Goal: Information Seeking & Learning: Learn about a topic

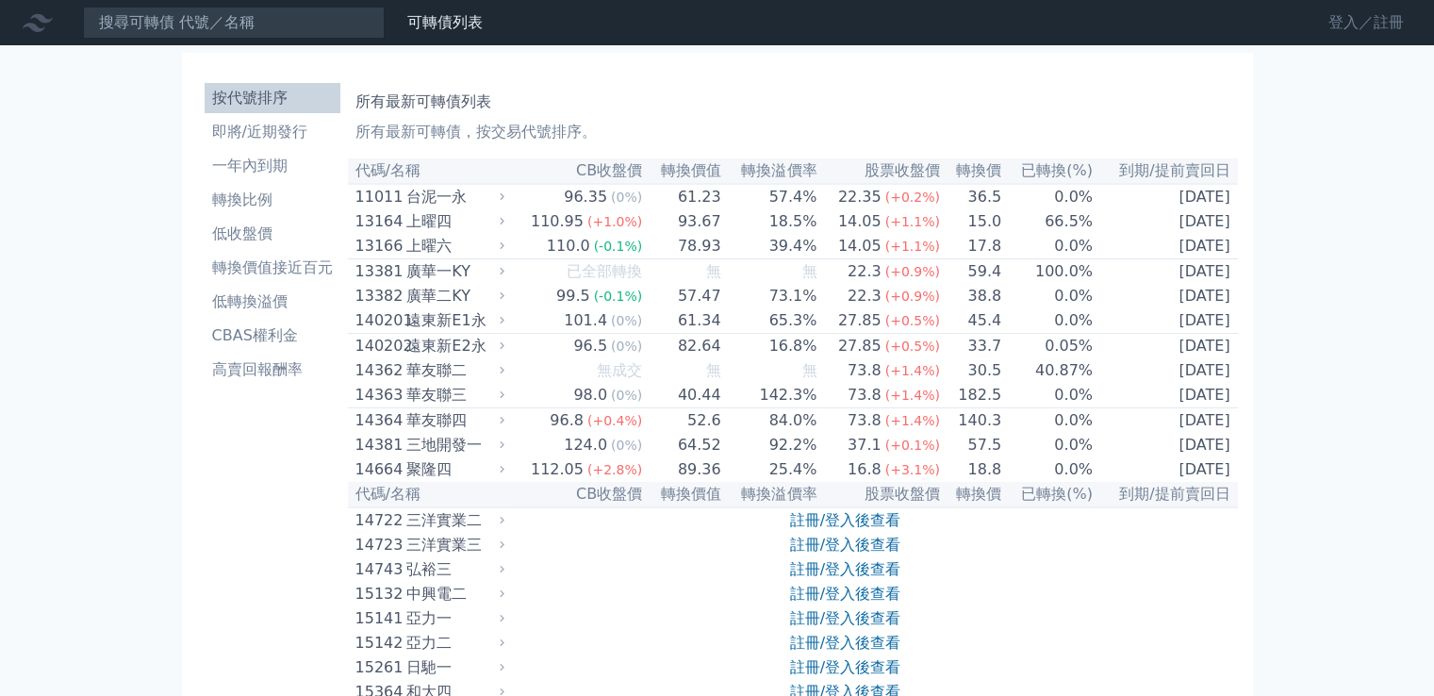
click at [1364, 14] on link "登入／註冊" at bounding box center [1366, 23] width 106 height 30
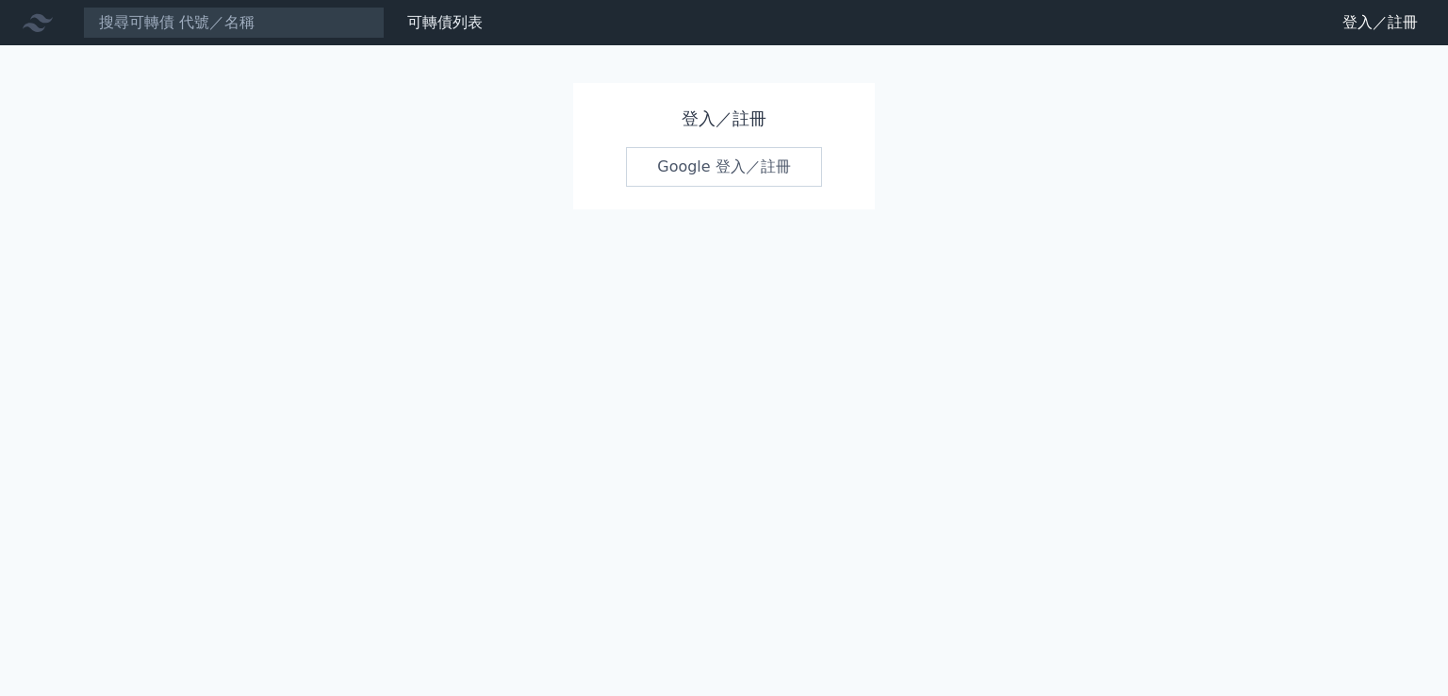
click at [723, 150] on link "Google 登入／註冊" at bounding box center [724, 167] width 196 height 40
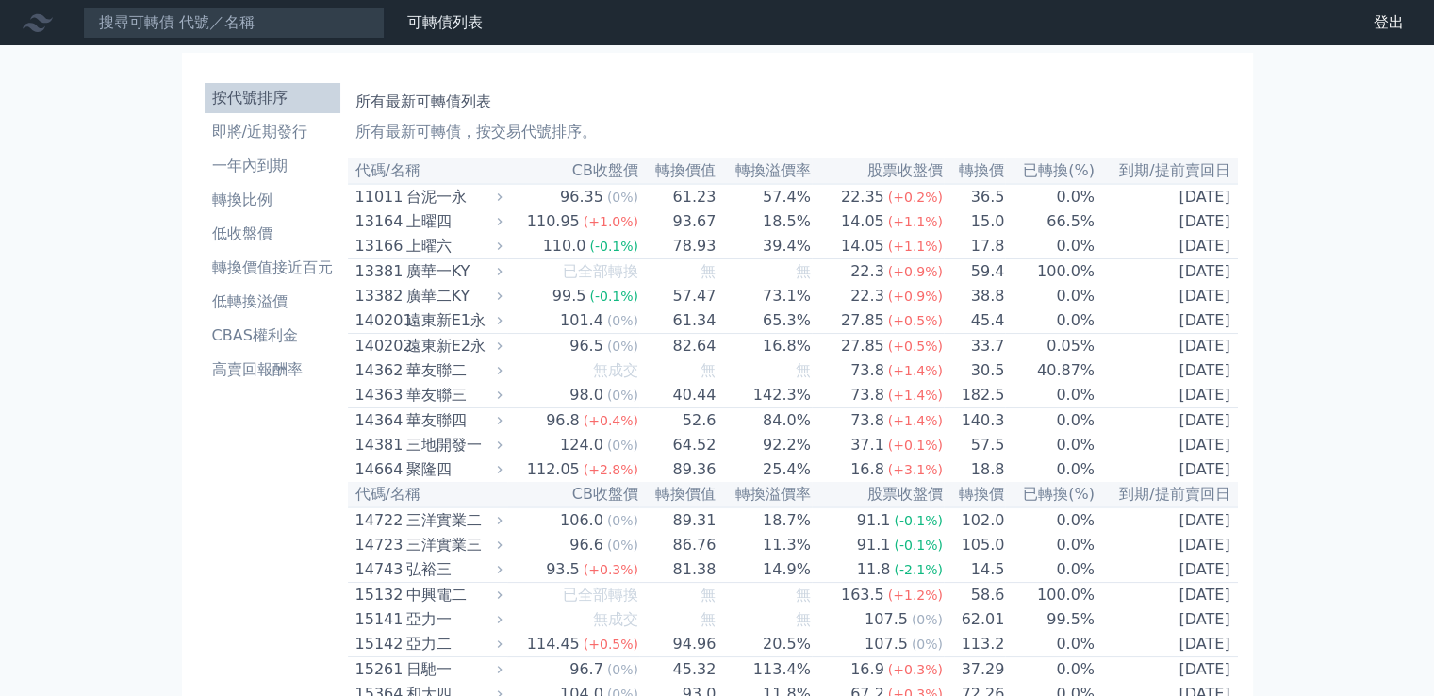
click at [228, 39] on nav "可轉債列表 財務數據 可轉債列表 財務數據 登出 登出" at bounding box center [717, 22] width 1434 height 45
click at [238, 12] on input at bounding box center [234, 23] width 302 height 32
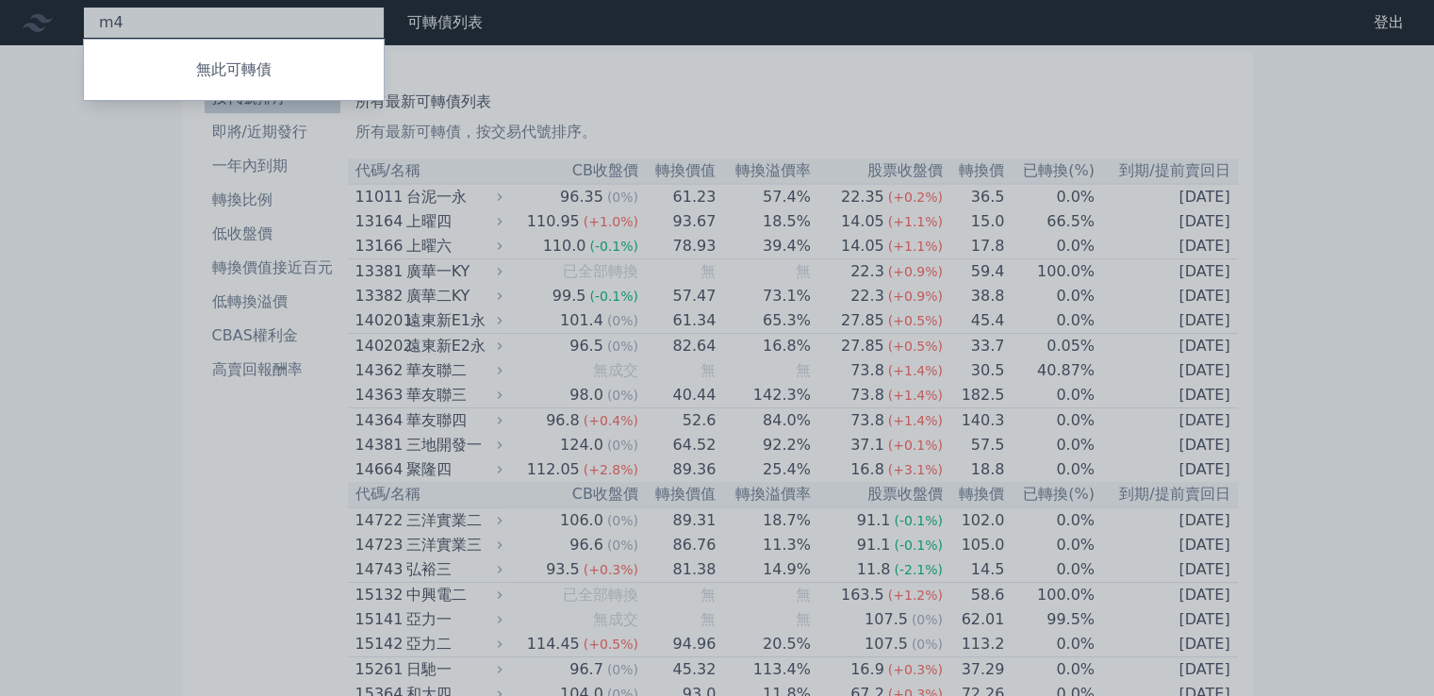
type input "m"
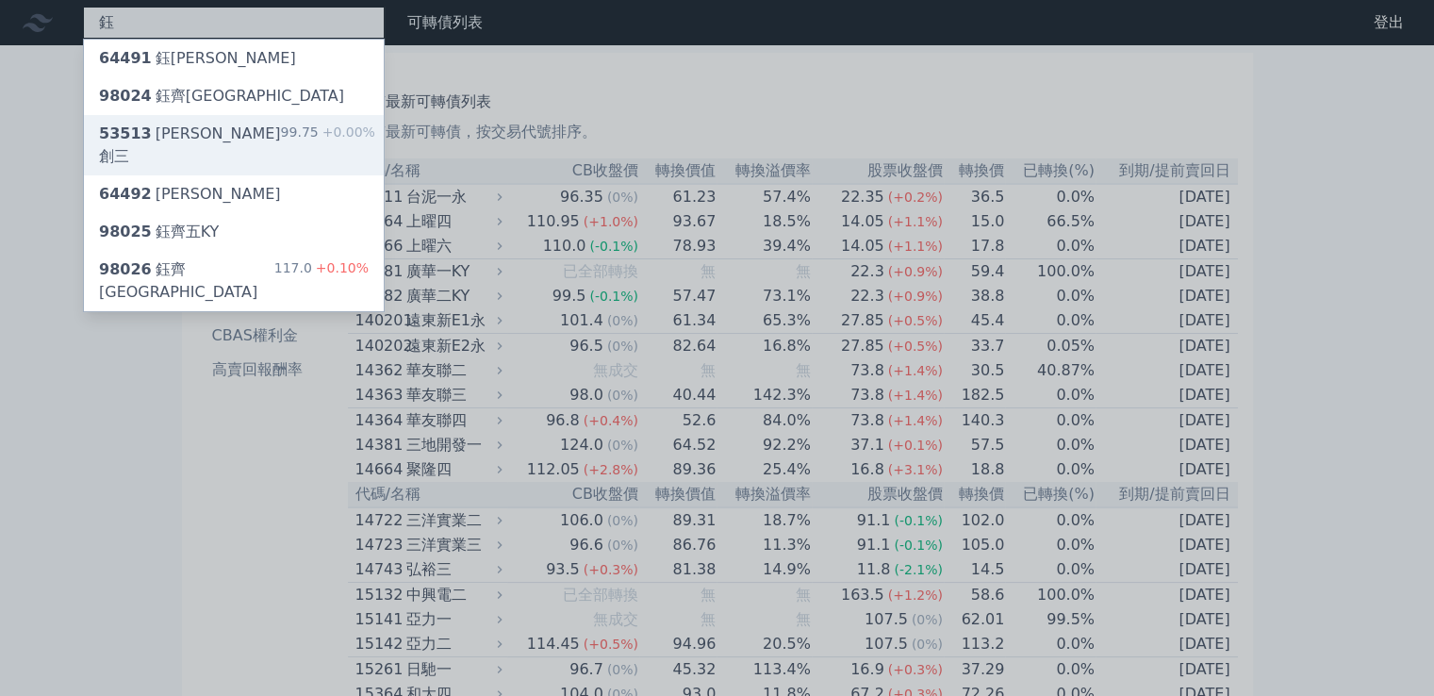
type input "鈺"
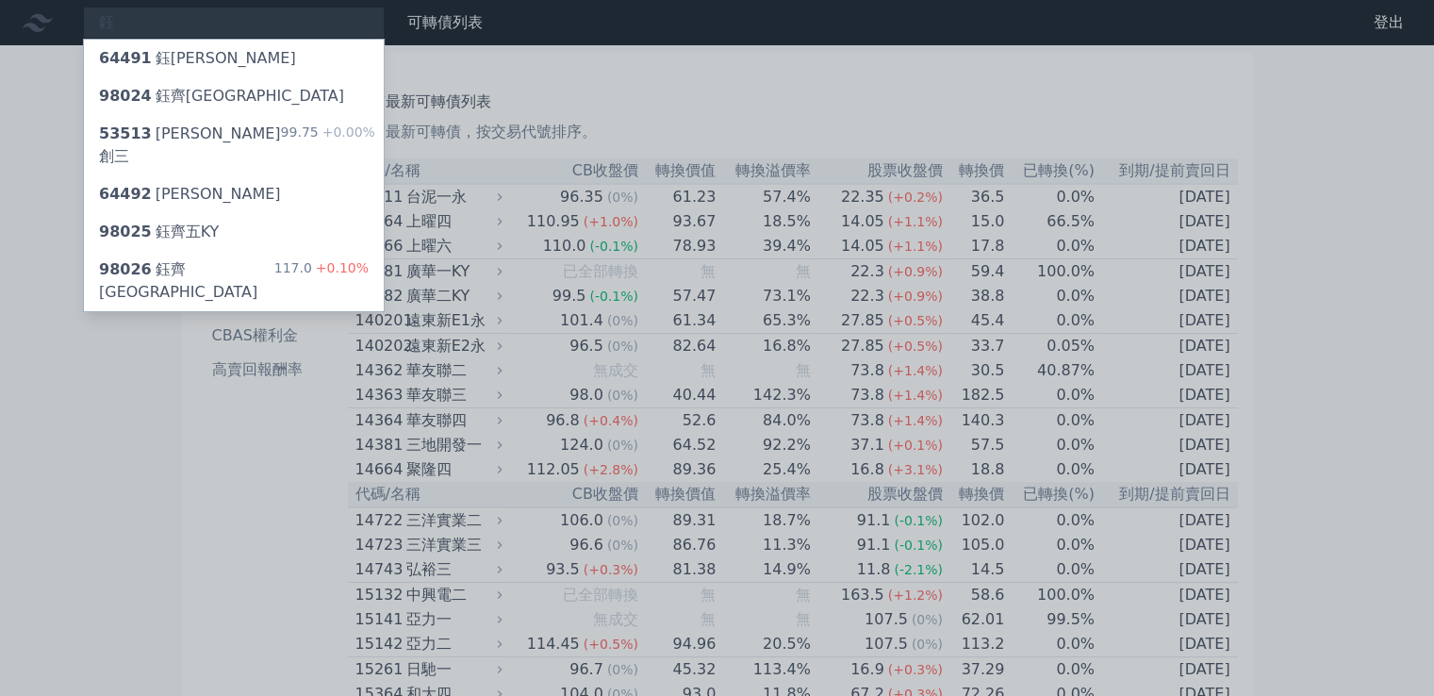
click at [283, 121] on li "即將/近期發行" at bounding box center [273, 132] width 136 height 23
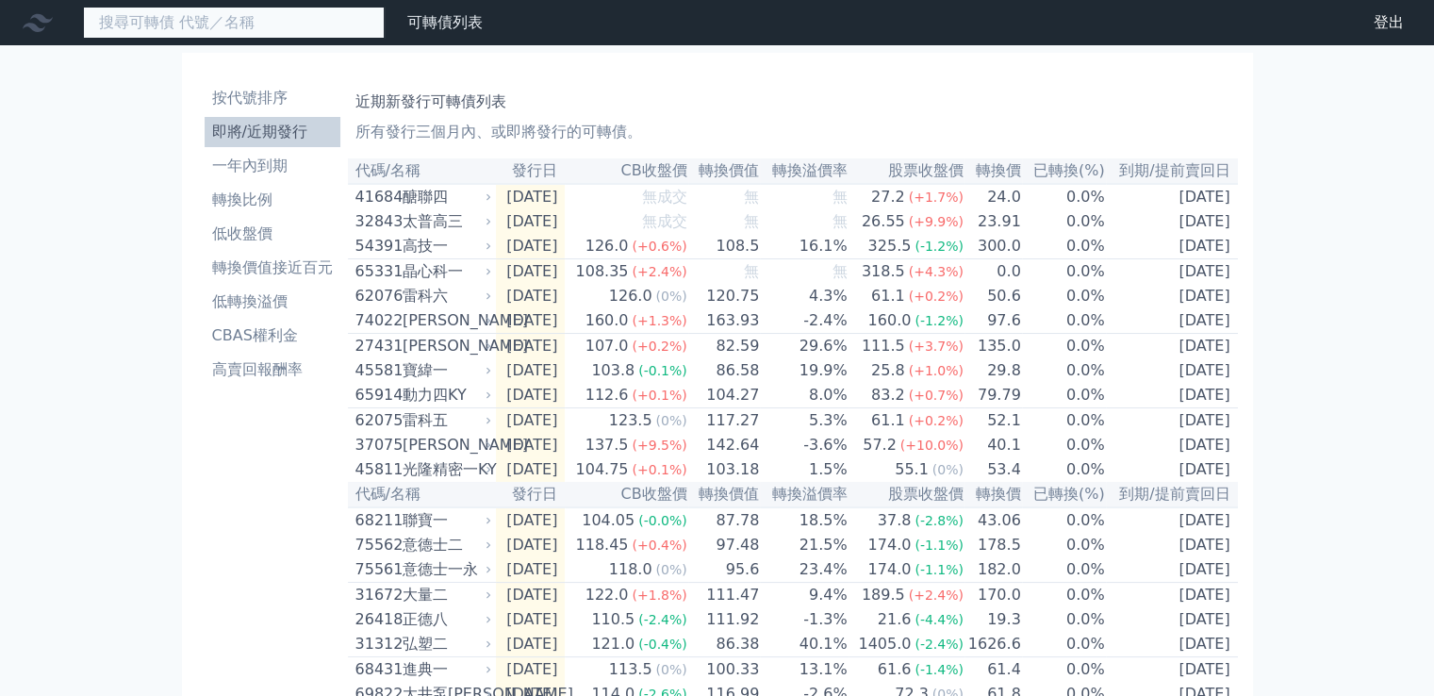
click at [238, 15] on input at bounding box center [234, 23] width 302 height 32
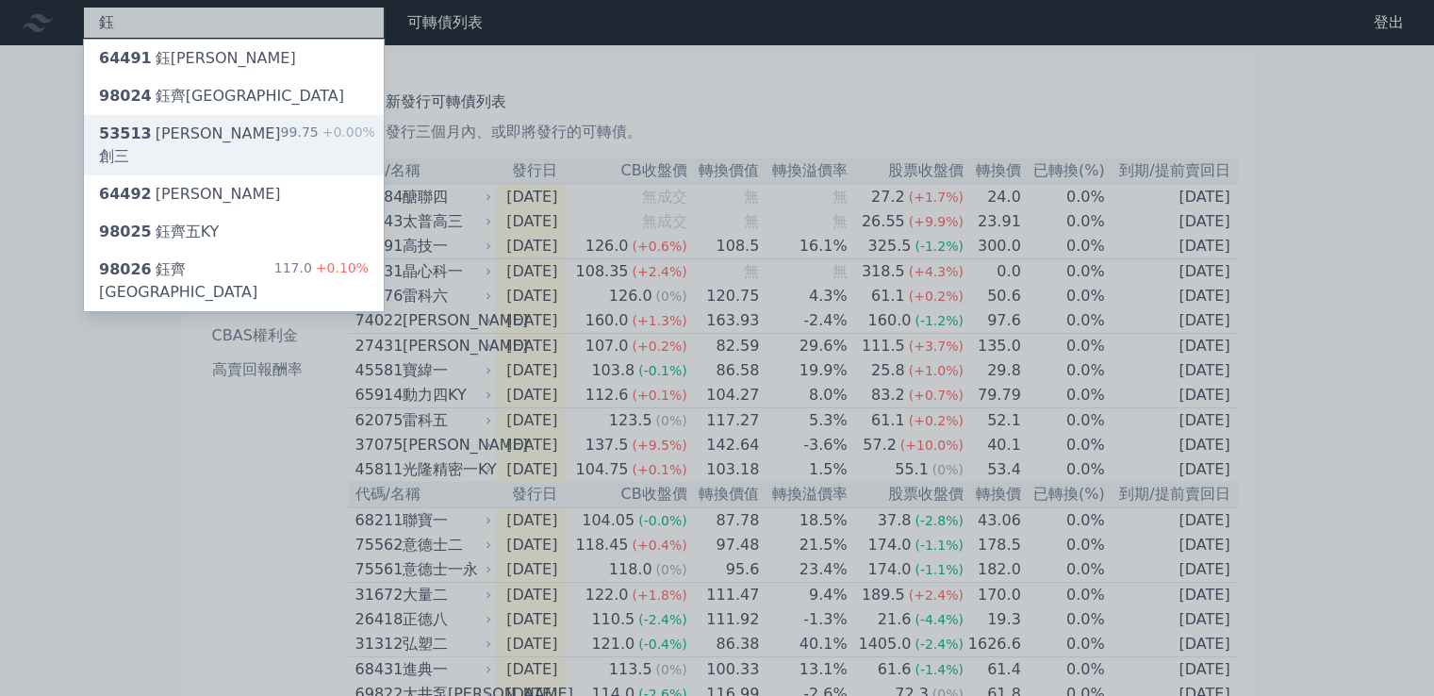
type input "鈺"
click at [188, 133] on div "按代號排序 即將/近期發行 一年內到期 轉換比例 低收盤價 轉換價值接近百元 低轉換溢價 CBAS權利金 高賣回報酬率 近期新發行可轉債列表 所有發行三個月內…" at bounding box center [717, 677] width 1071 height 1248
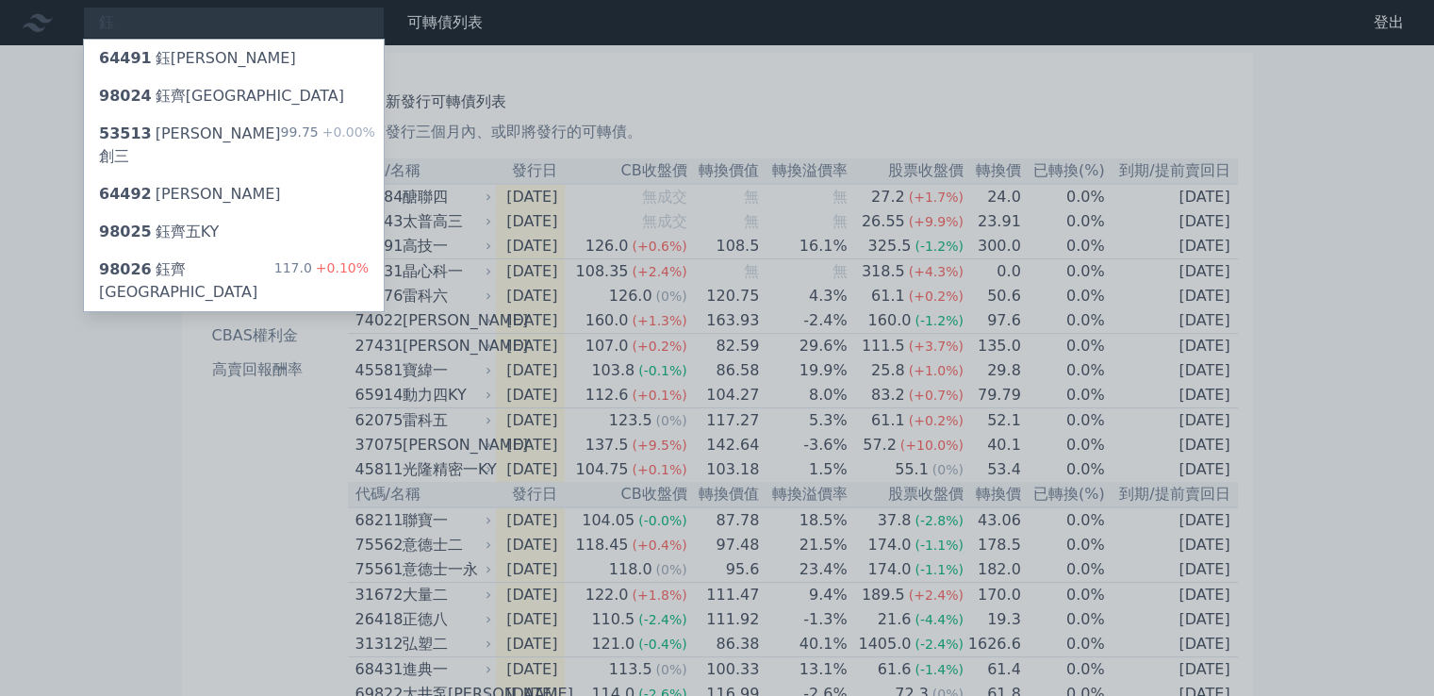
click at [188, 133] on div "53513 鈺創三" at bounding box center [190, 145] width 182 height 45
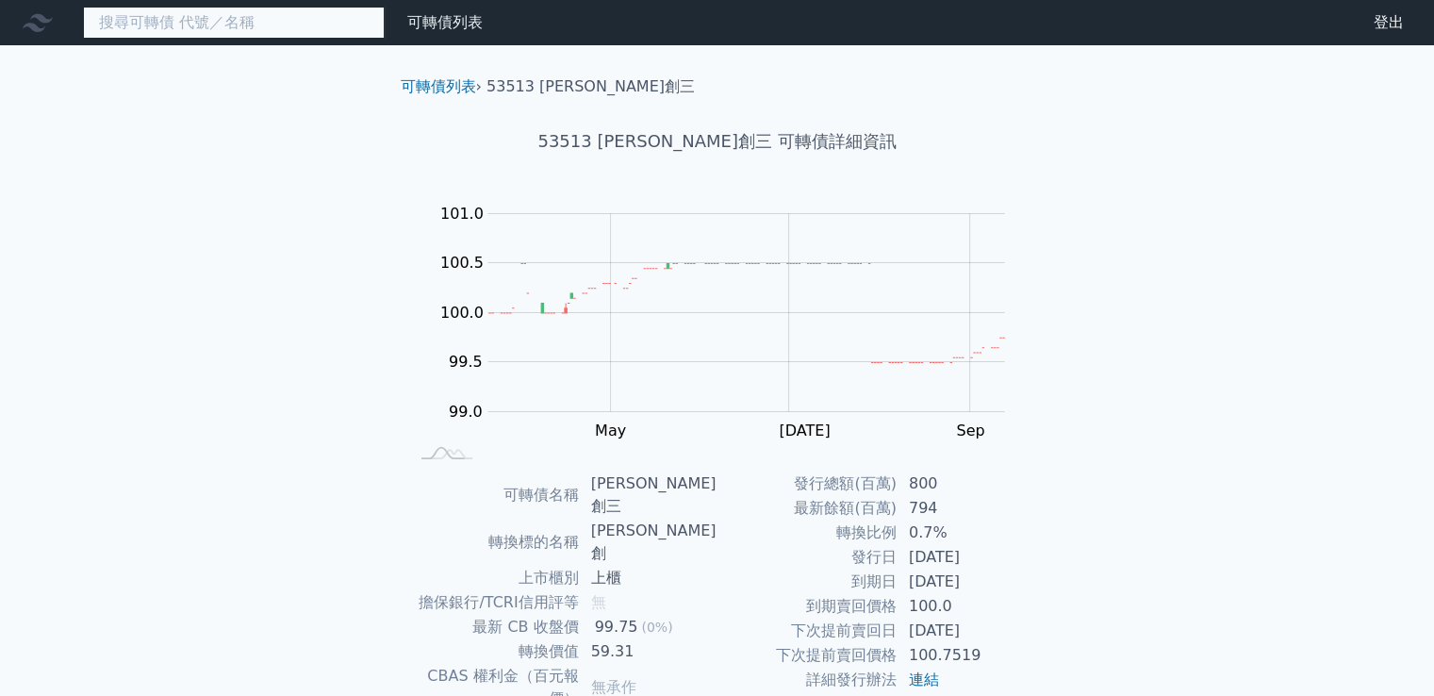
click at [318, 18] on input at bounding box center [234, 23] width 302 height 32
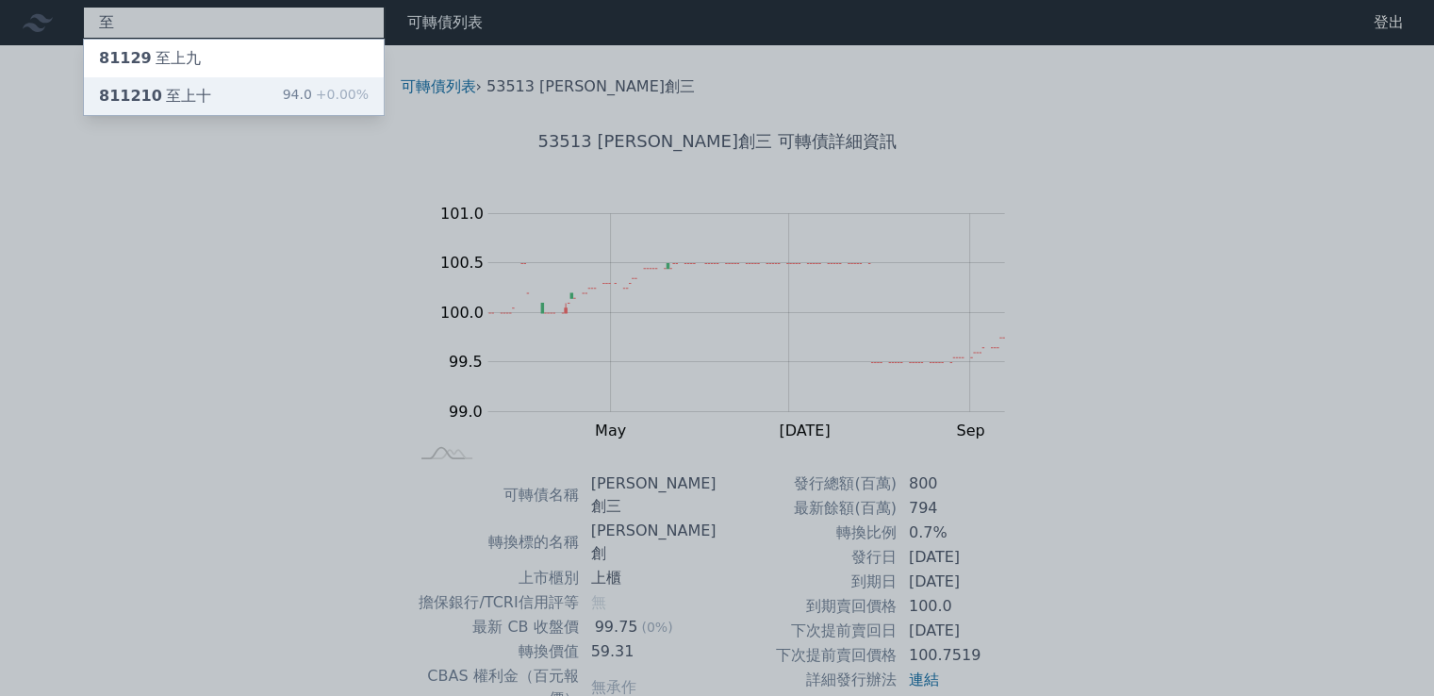
type input "至"
click at [242, 88] on div "至 81129 至上九 811210 至上十 94.0 +0.00% 可轉債列表 財務數據 可轉債列表 財務數據 登出 登出 可轉債列表 › 53513 鈺創…" at bounding box center [717, 470] width 1434 height 941
click at [178, 99] on div "811210 至上十" at bounding box center [155, 96] width 112 height 23
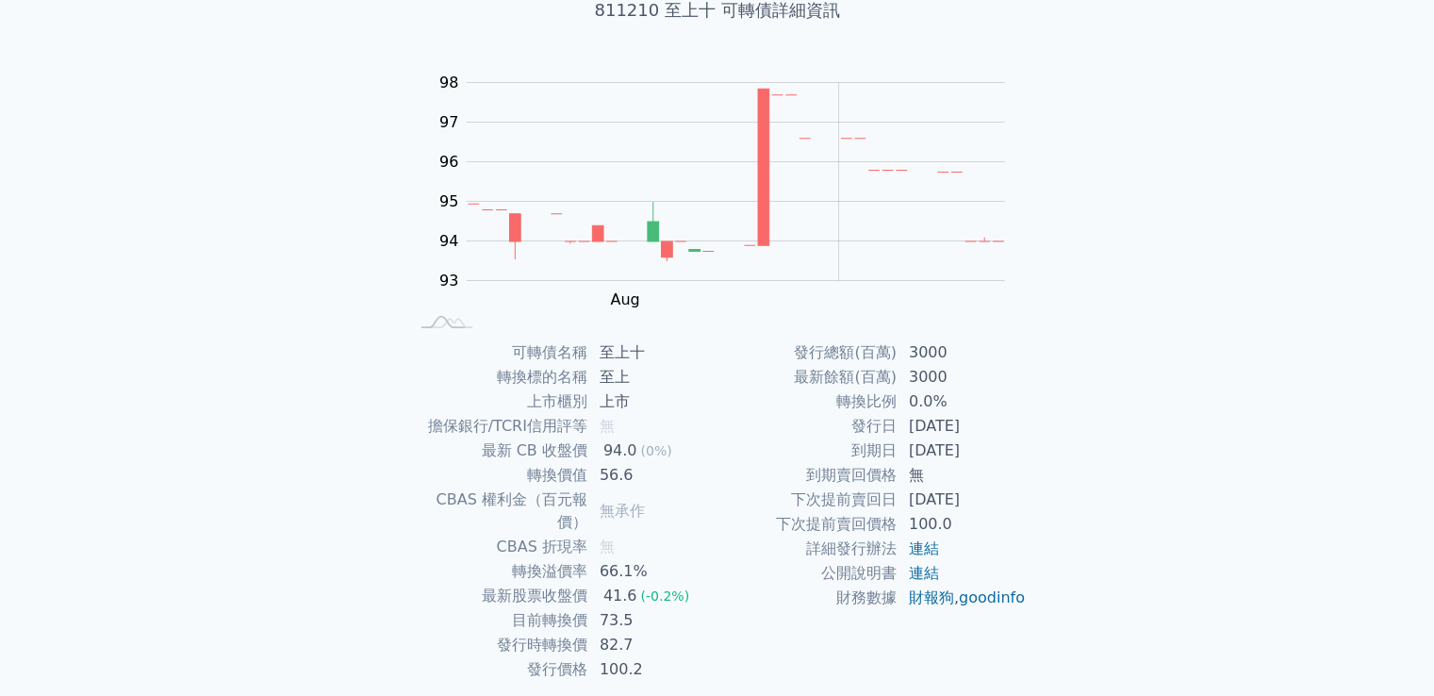
scroll to position [177, 0]
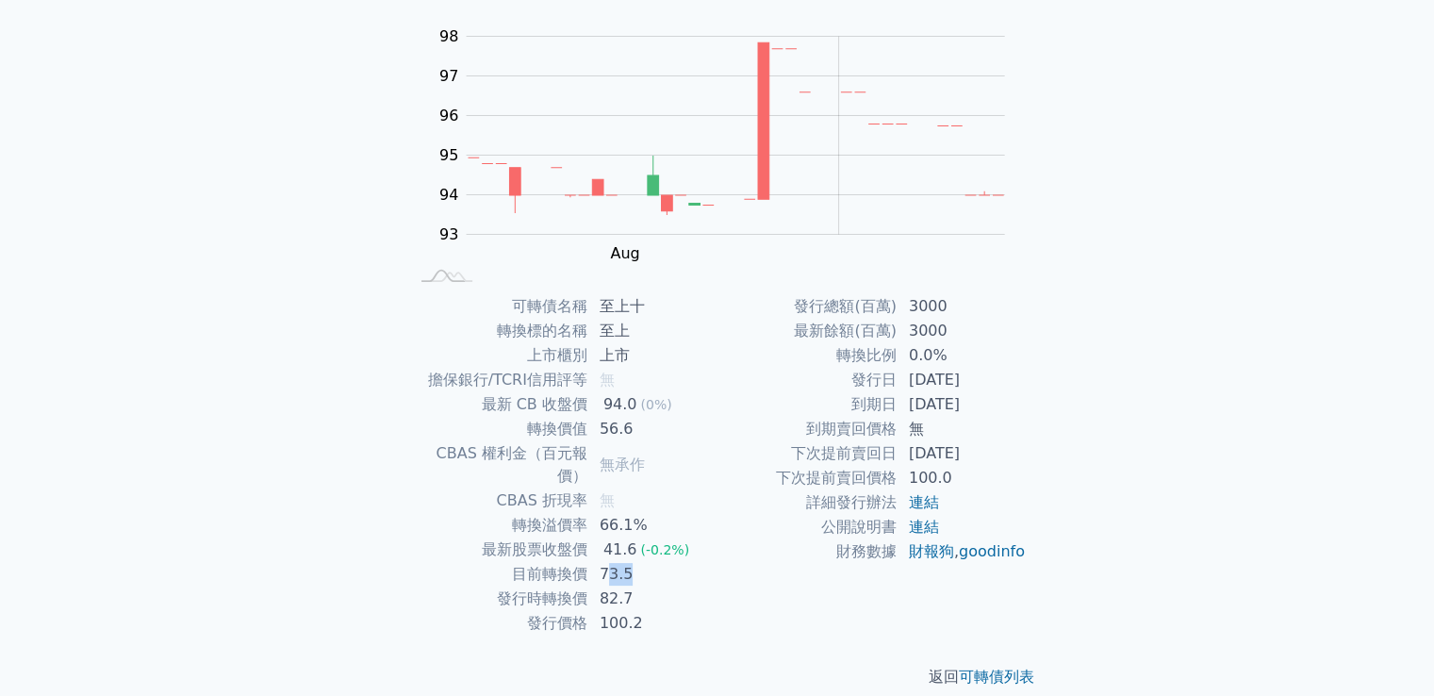
drag, startPoint x: 606, startPoint y: 549, endPoint x: 660, endPoint y: 551, distance: 53.8
click at [652, 562] on td "73.5" at bounding box center [652, 574] width 129 height 25
click at [660, 562] on td "73.5" at bounding box center [652, 574] width 129 height 25
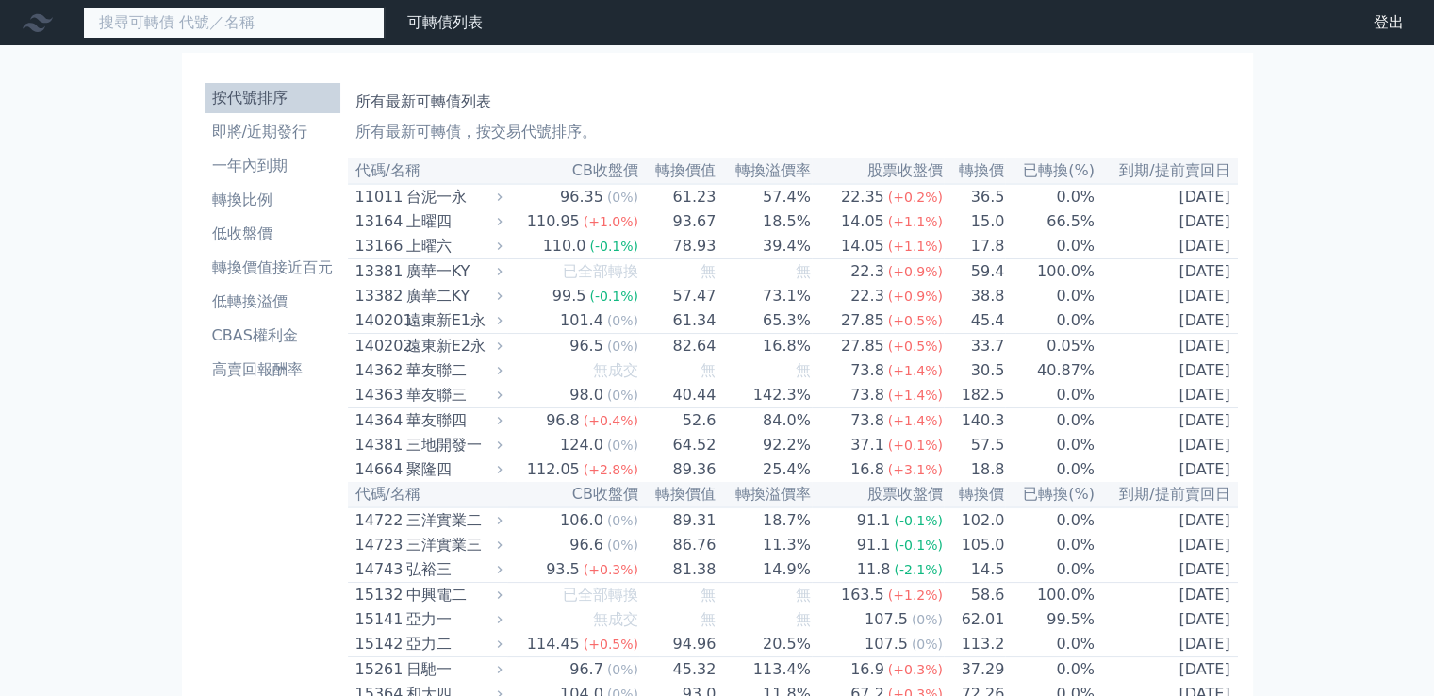
click at [283, 18] on input at bounding box center [234, 23] width 302 height 32
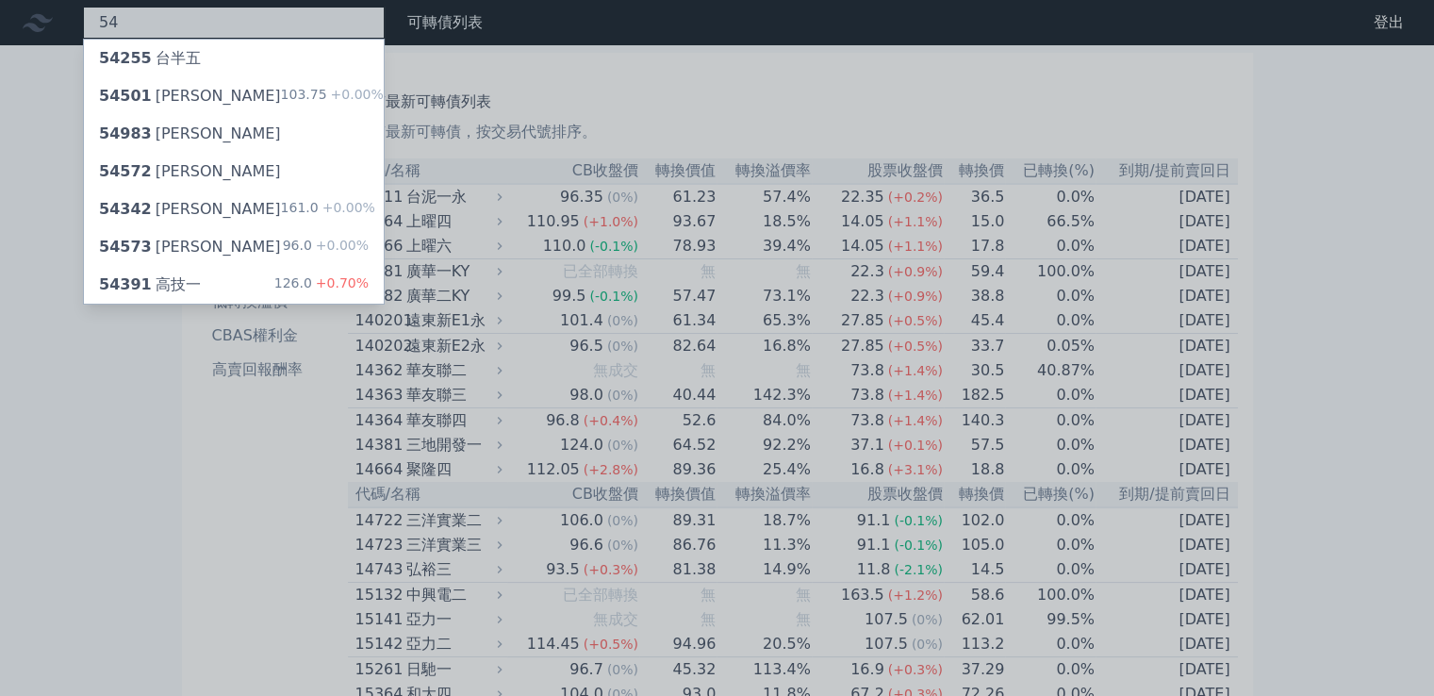
type input "5"
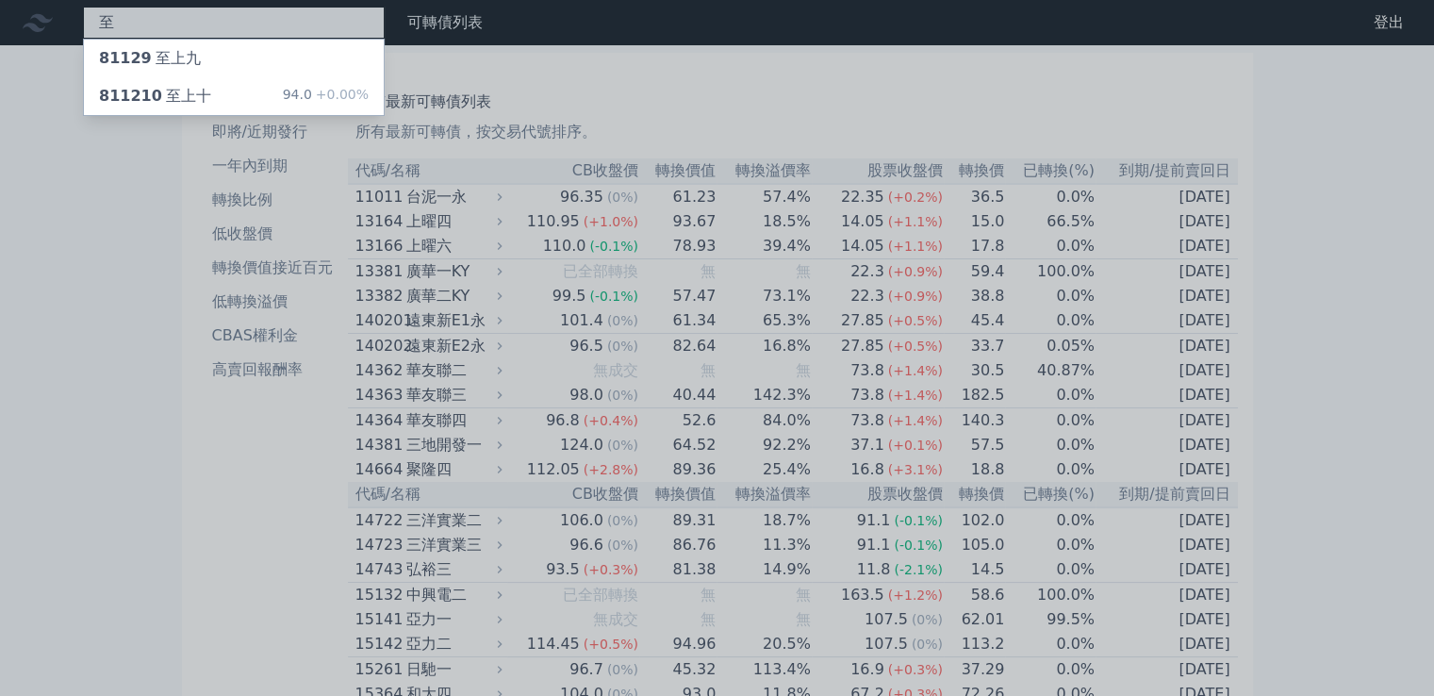
type input "志"
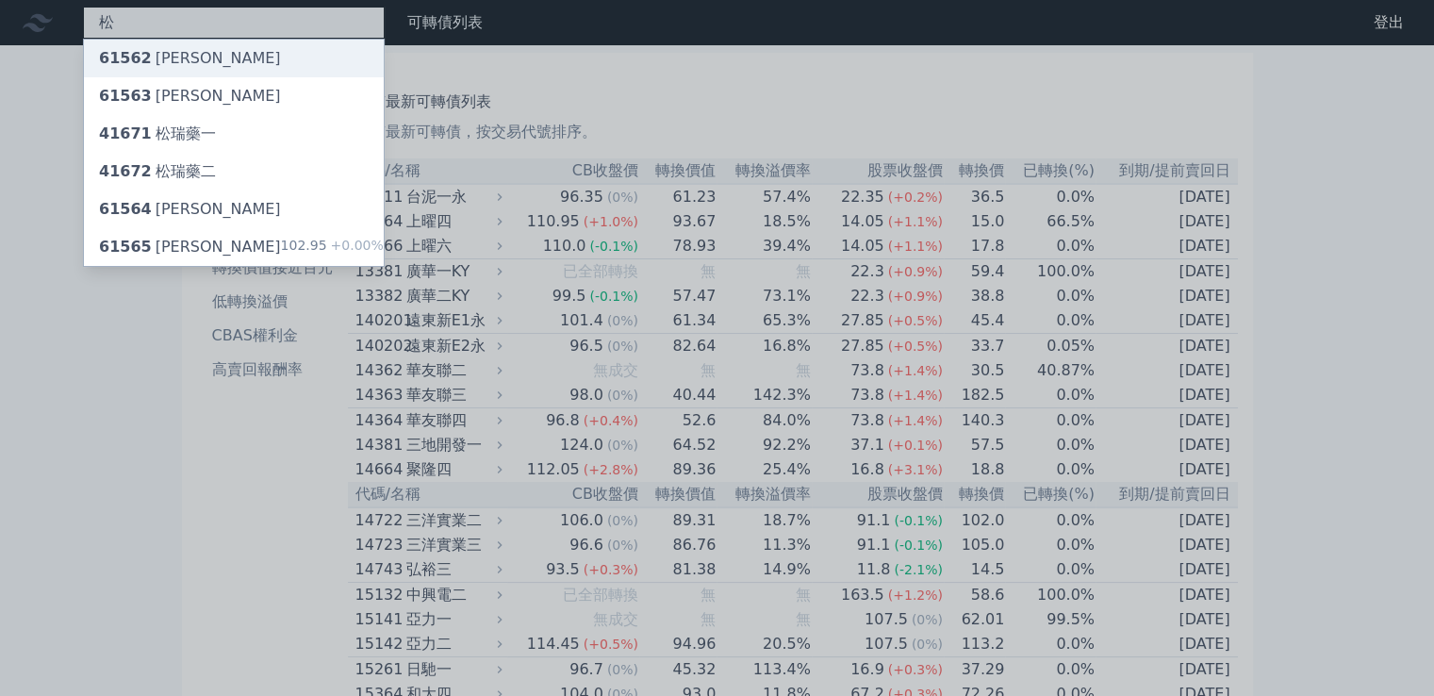
type input "松"
click at [211, 50] on div "61562 松上二" at bounding box center [234, 59] width 300 height 38
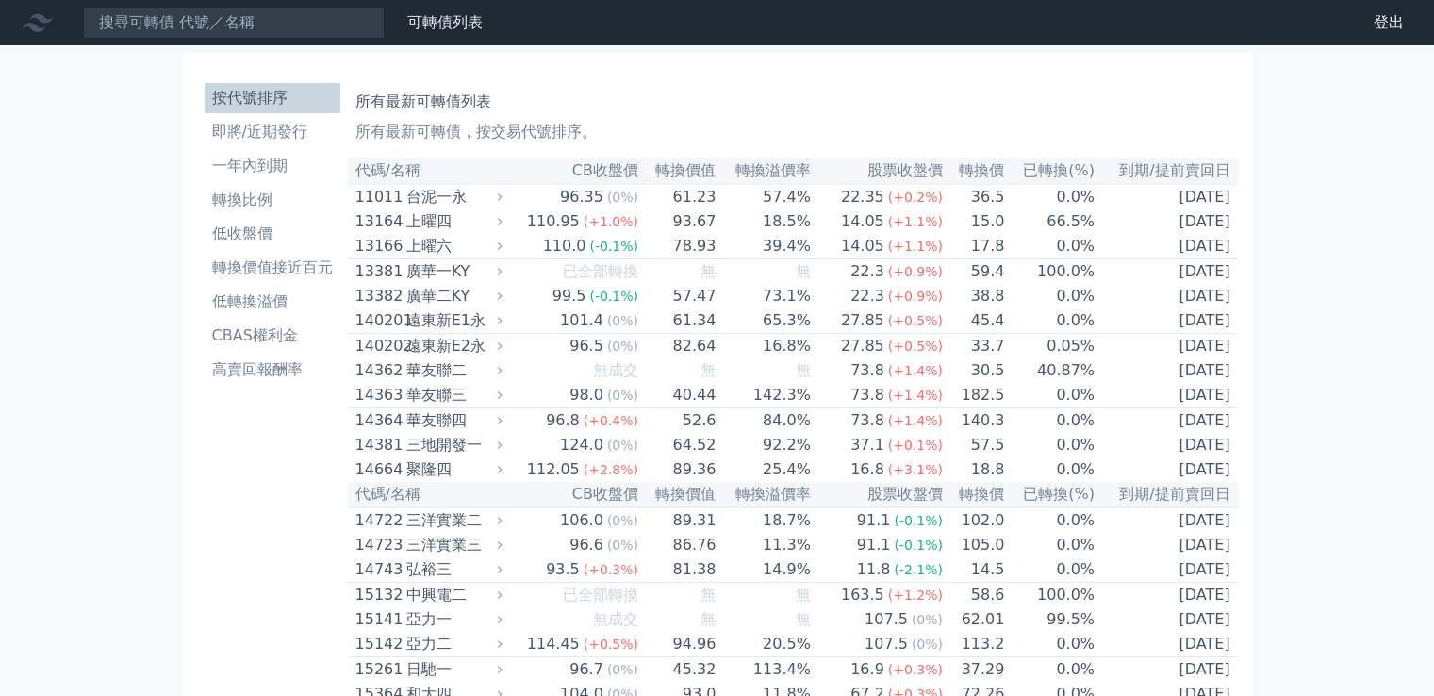
click at [229, 41] on nav "可轉債列表 財務數據 可轉債列表 財務數據 登出 登出" at bounding box center [717, 22] width 1434 height 45
click at [240, 30] on input at bounding box center [234, 23] width 302 height 32
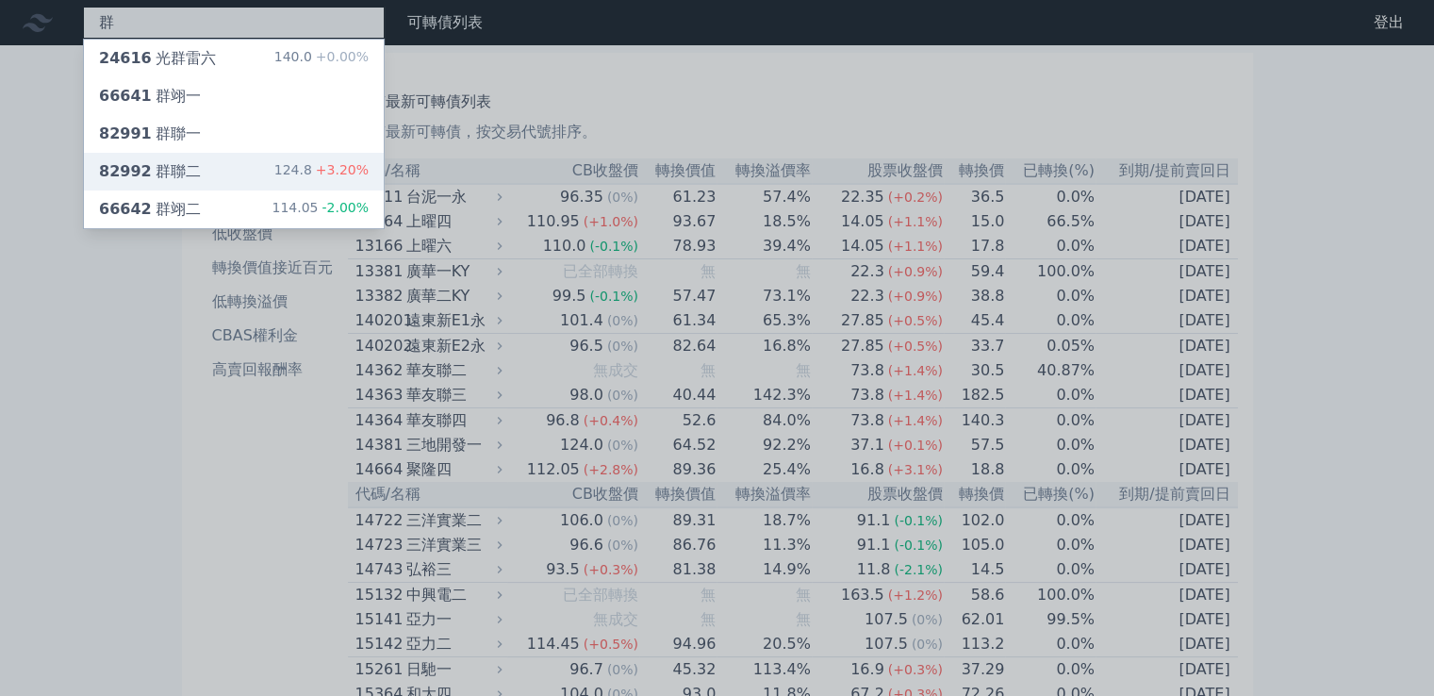
type input "群"
click at [194, 169] on div "82992 群聯二 124.8 +3.20%" at bounding box center [234, 172] width 300 height 38
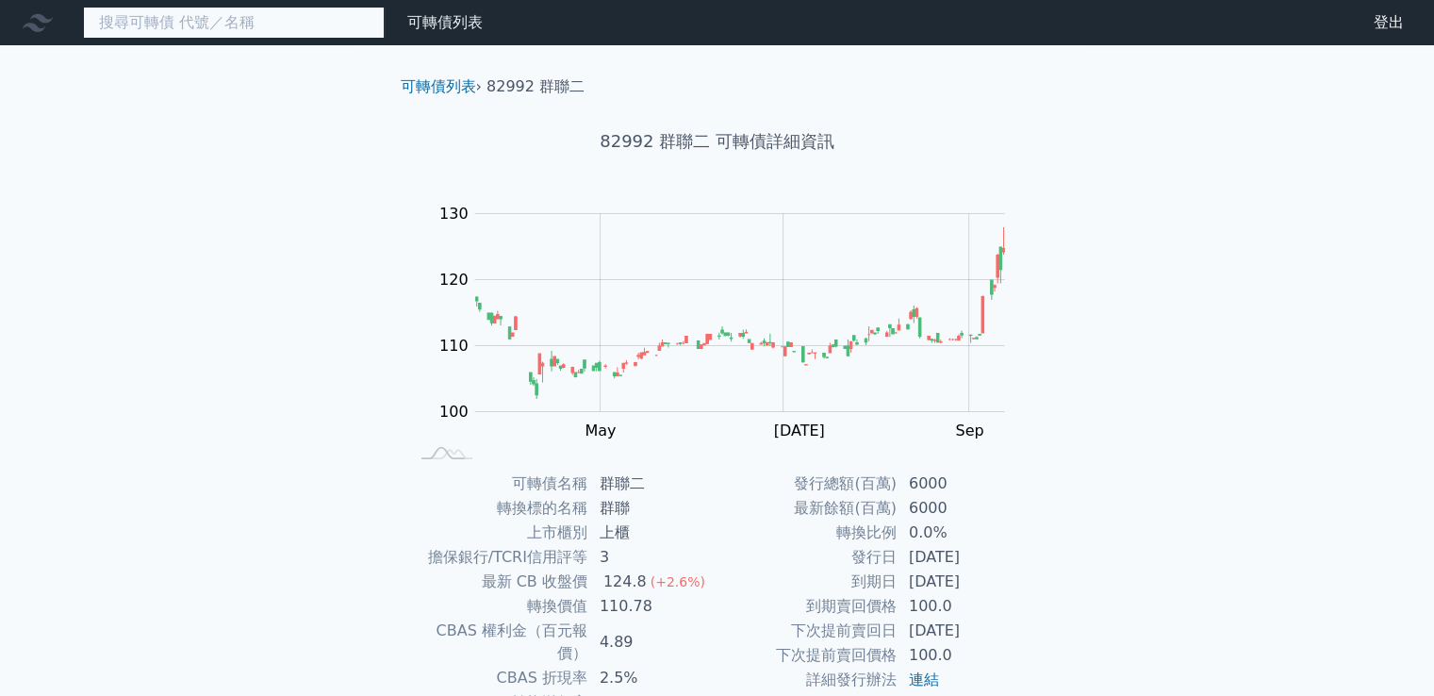
click at [195, 22] on input at bounding box center [234, 23] width 302 height 32
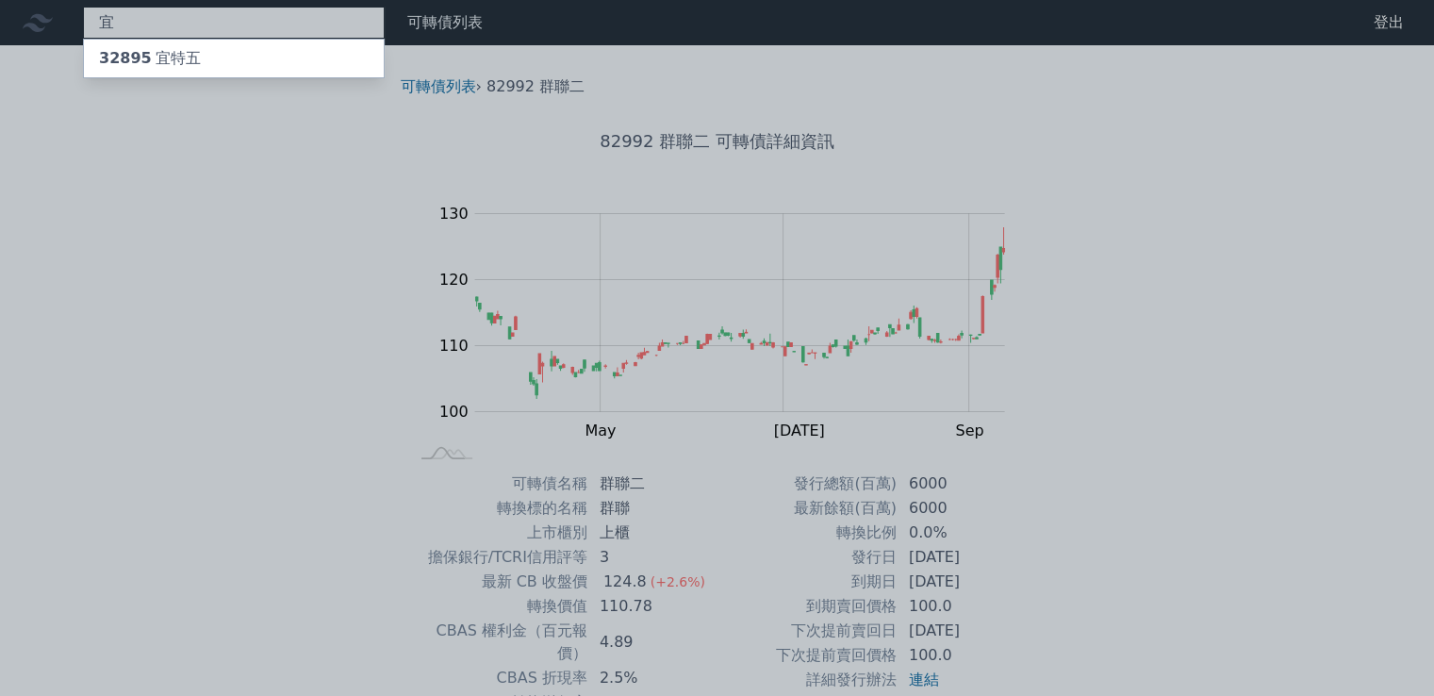
type input "宜"
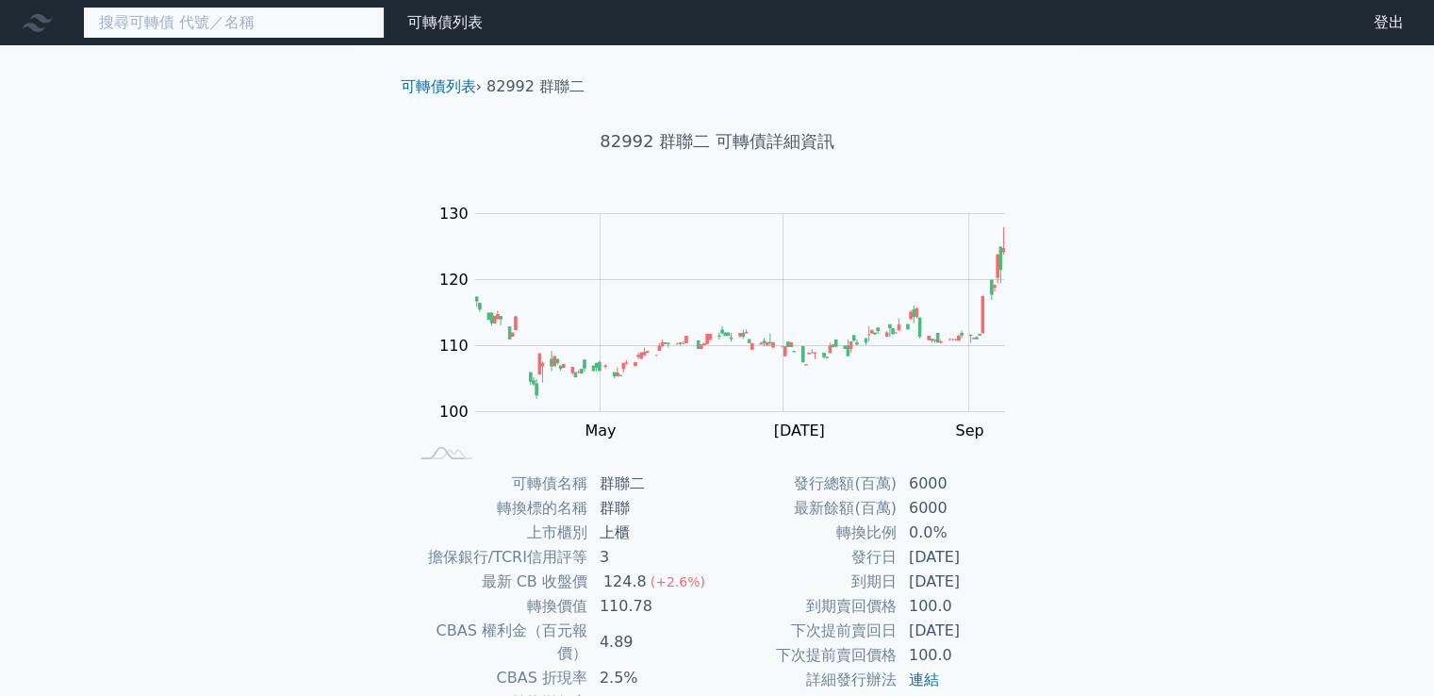
click at [129, 23] on input at bounding box center [234, 23] width 302 height 32
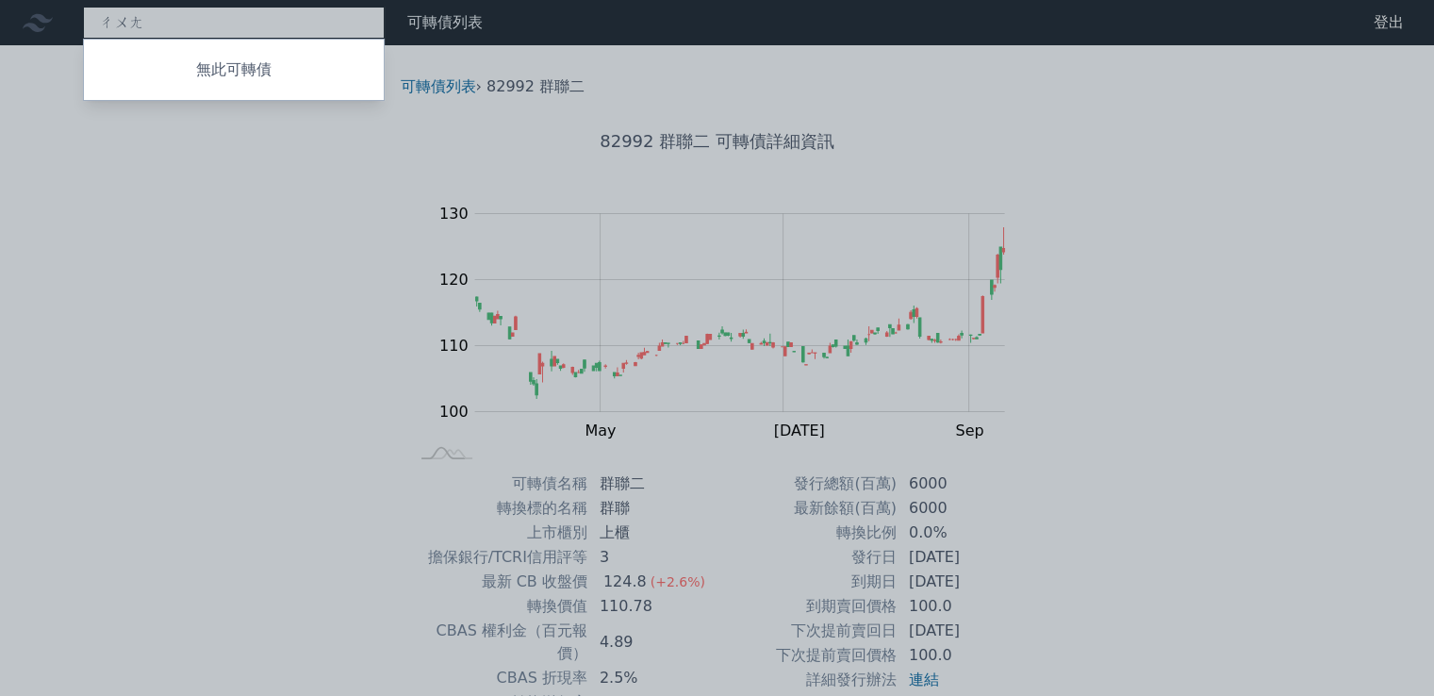
type input "創"
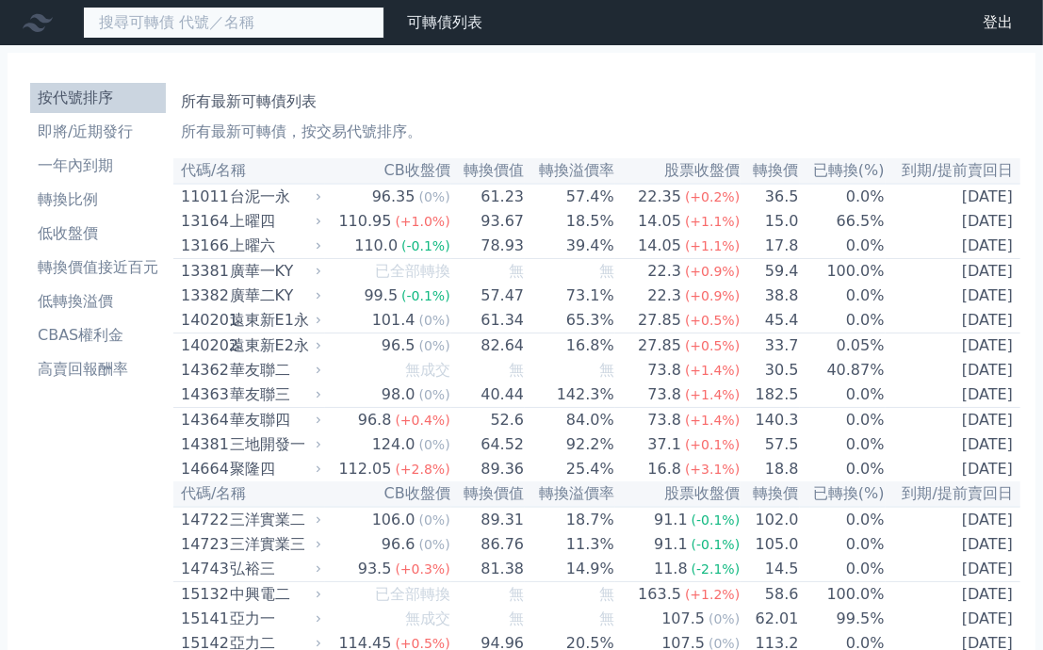
click at [247, 15] on input at bounding box center [234, 23] width 302 height 32
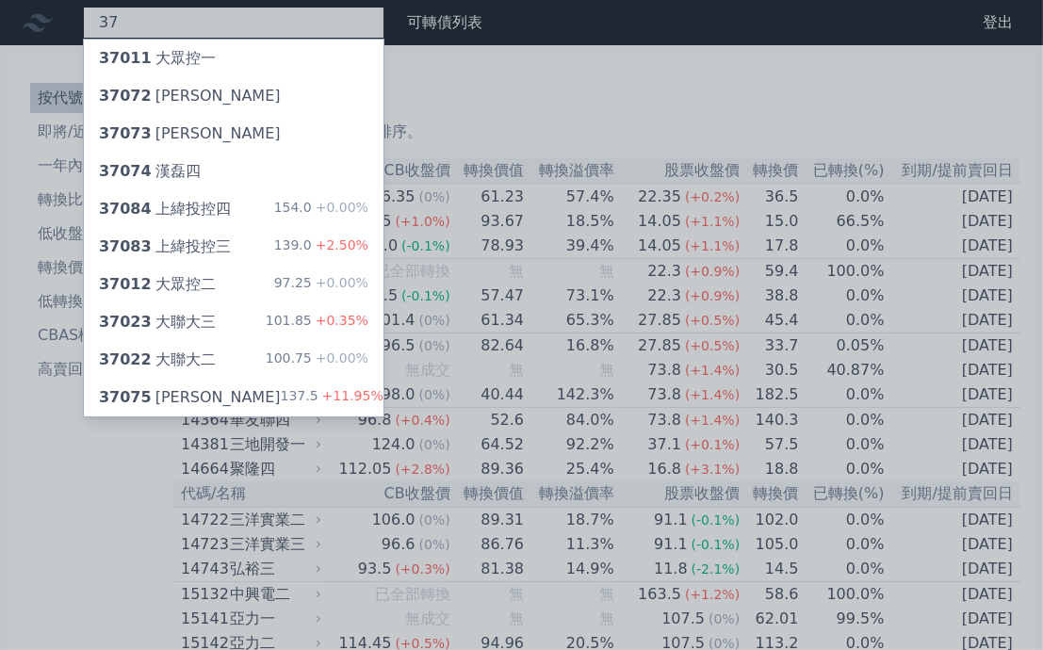
type input "3"
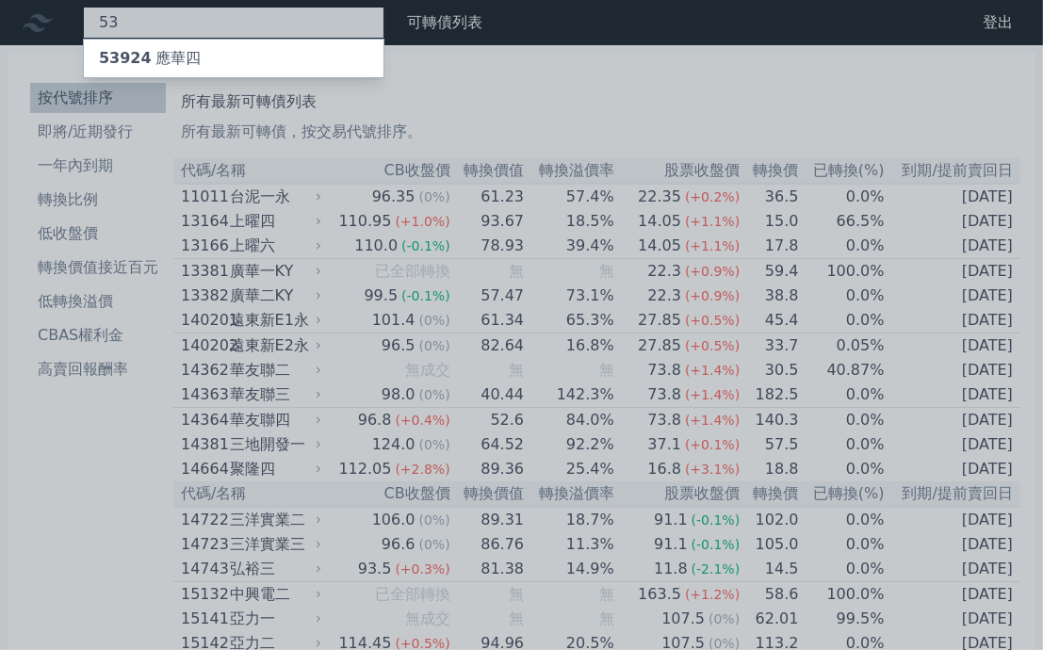
type input "5"
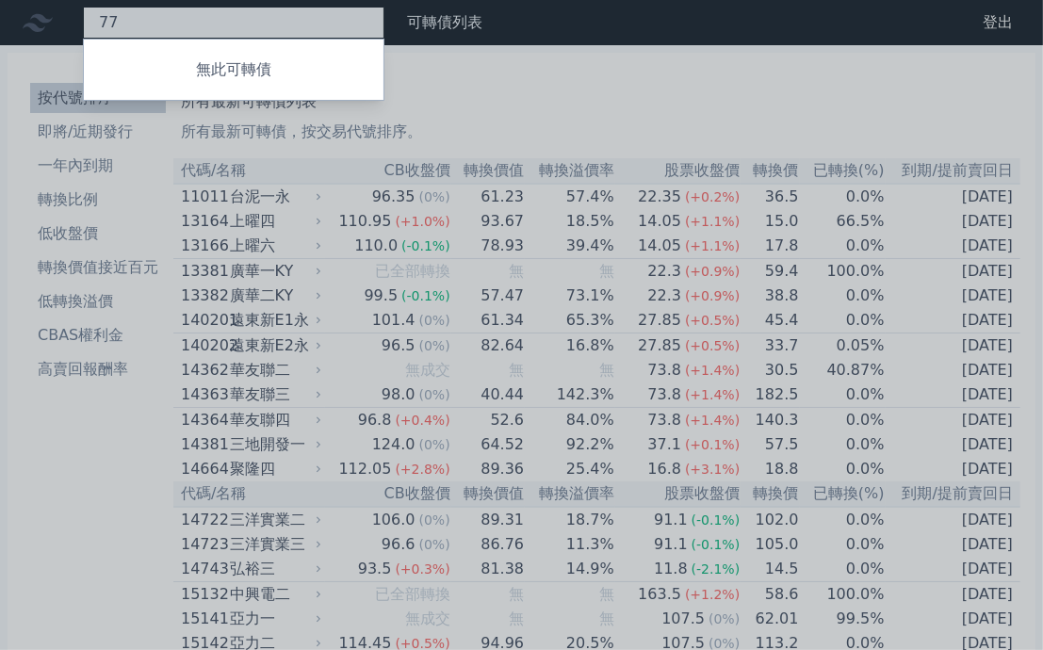
type input "7"
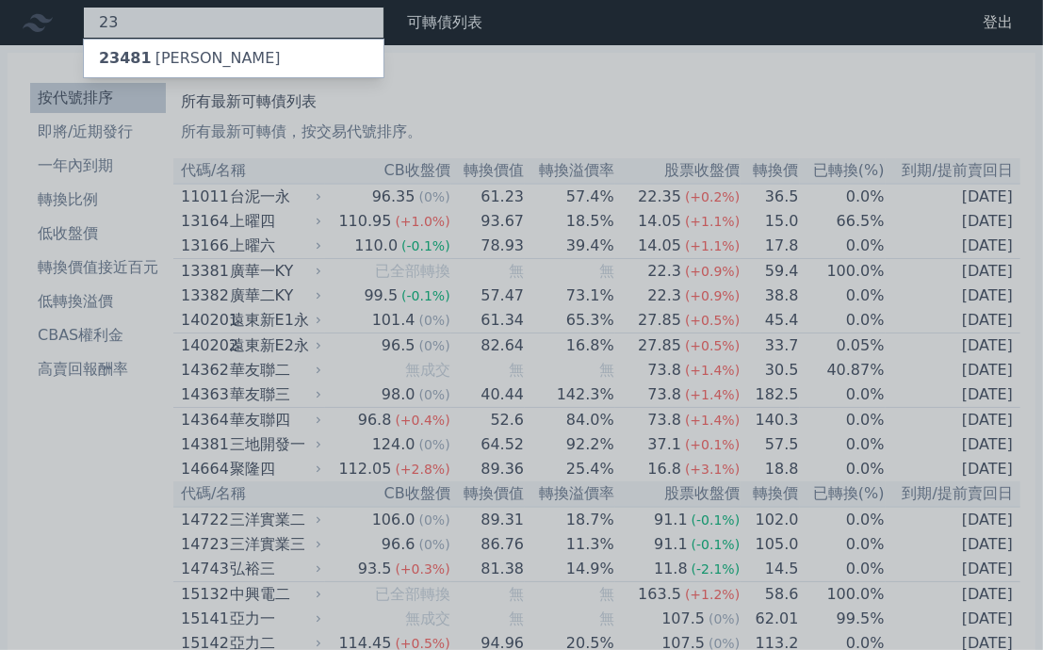
type input "2"
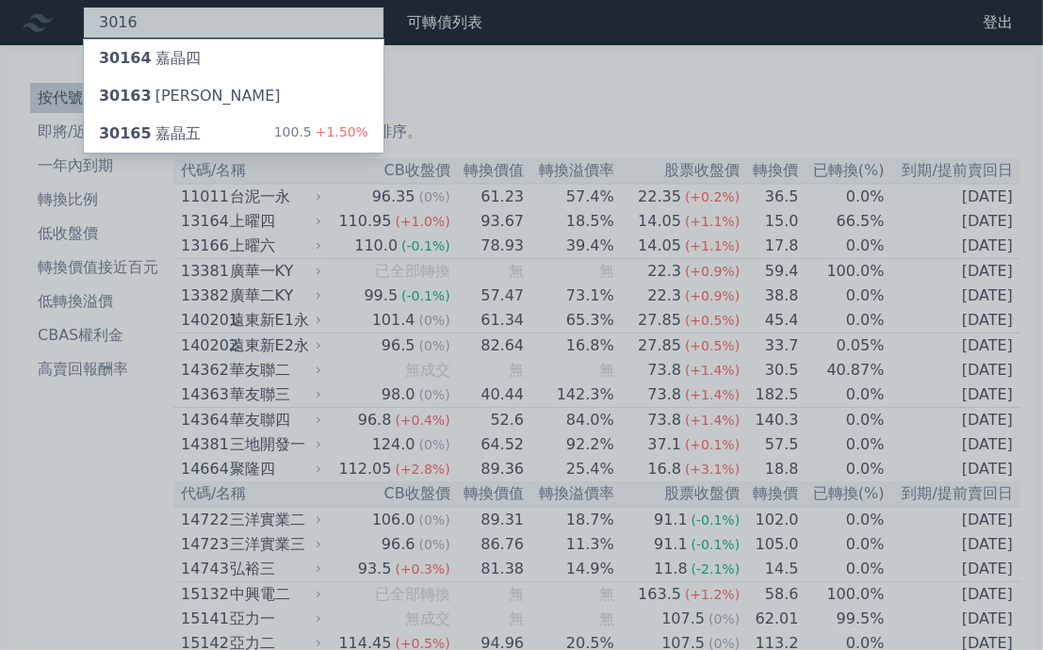
type input "3016"
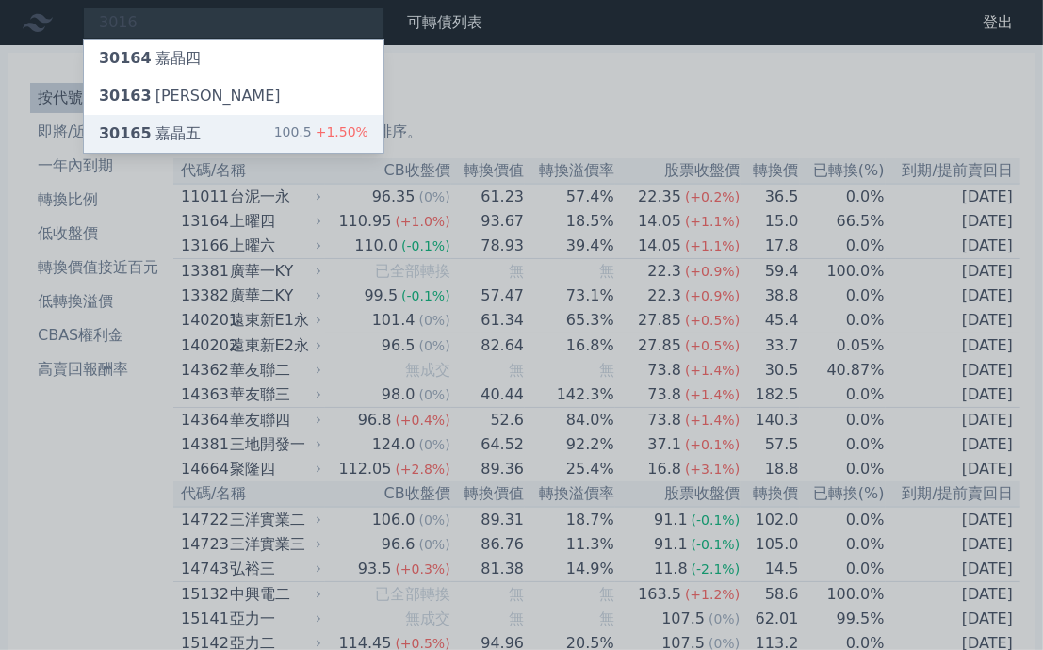
click at [201, 139] on div "30165 嘉晶五 100.5 +1.50%" at bounding box center [234, 134] width 300 height 38
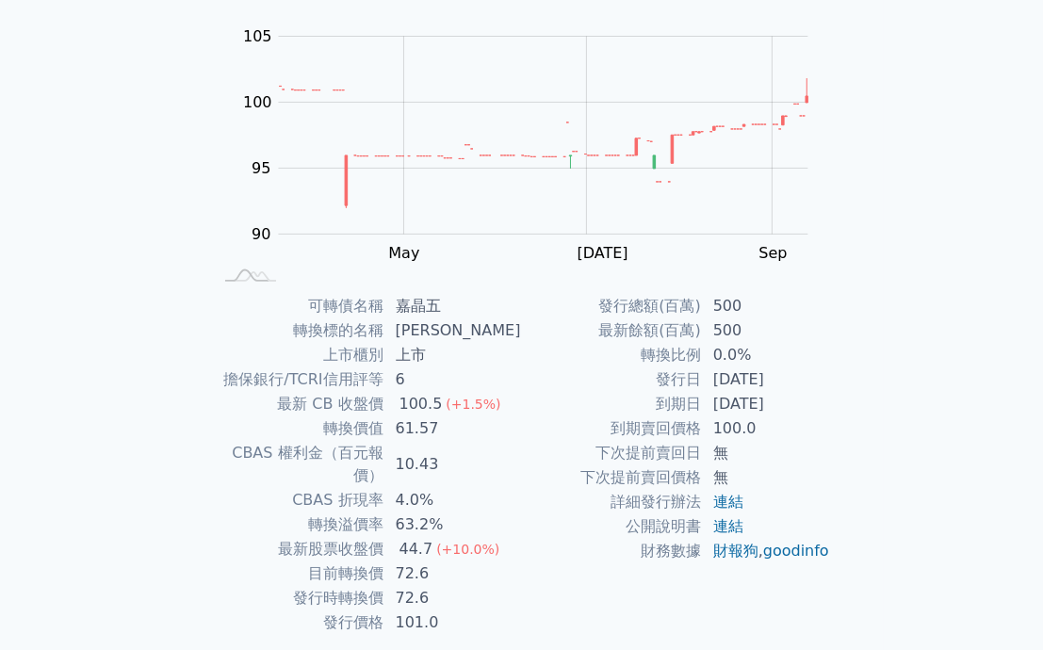
scroll to position [222, 0]
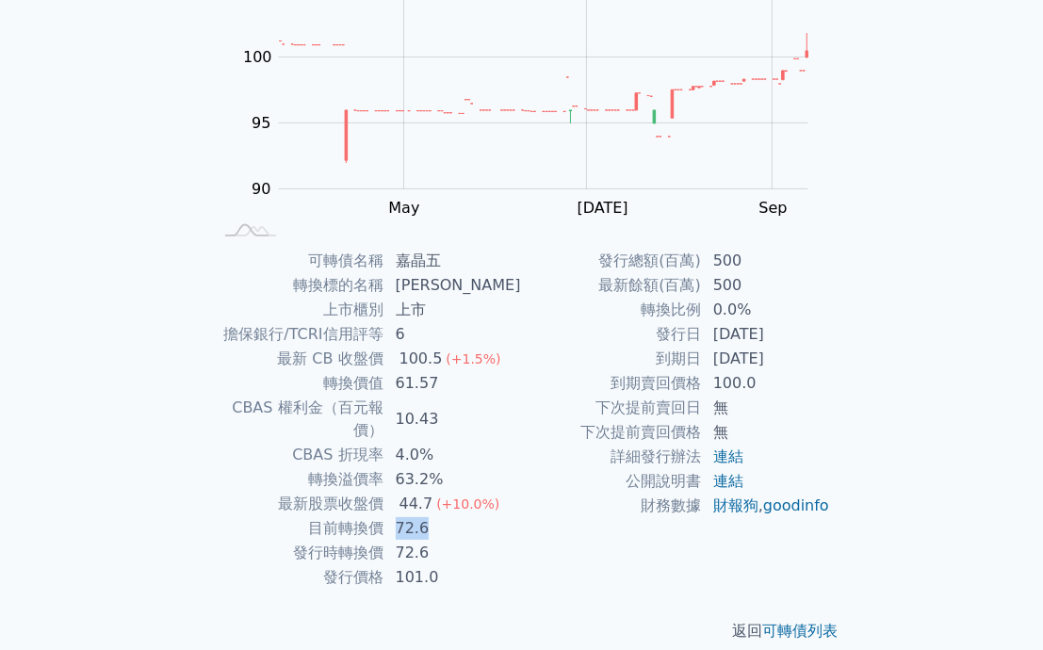
drag, startPoint x: 407, startPoint y: 506, endPoint x: 448, endPoint y: 512, distance: 40.9
click at [448, 516] on td "72.6" at bounding box center [454, 528] width 138 height 25
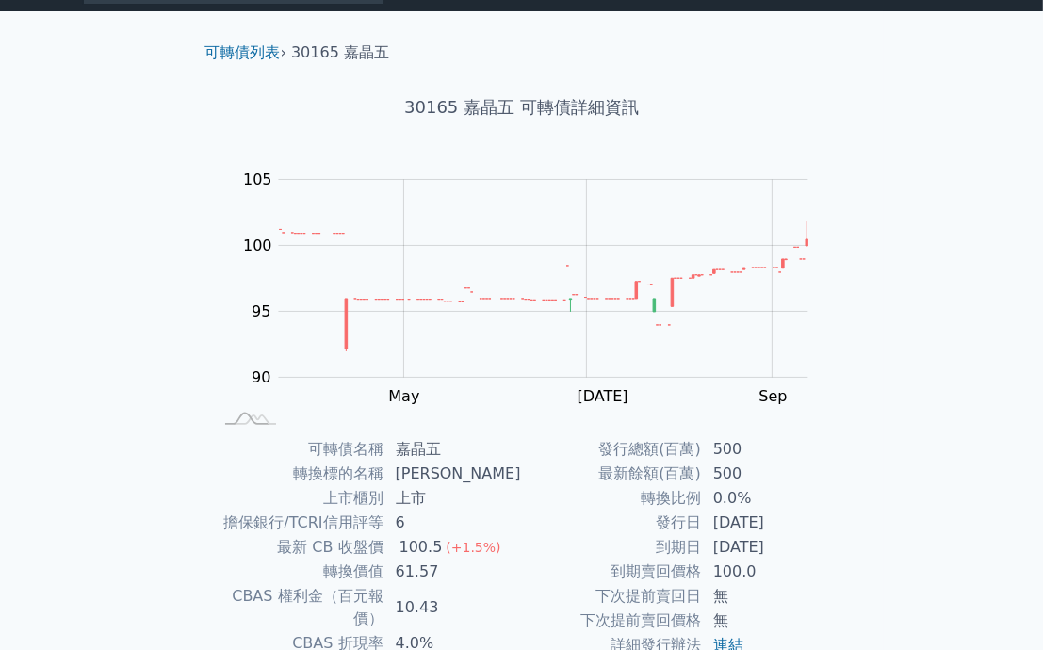
scroll to position [0, 0]
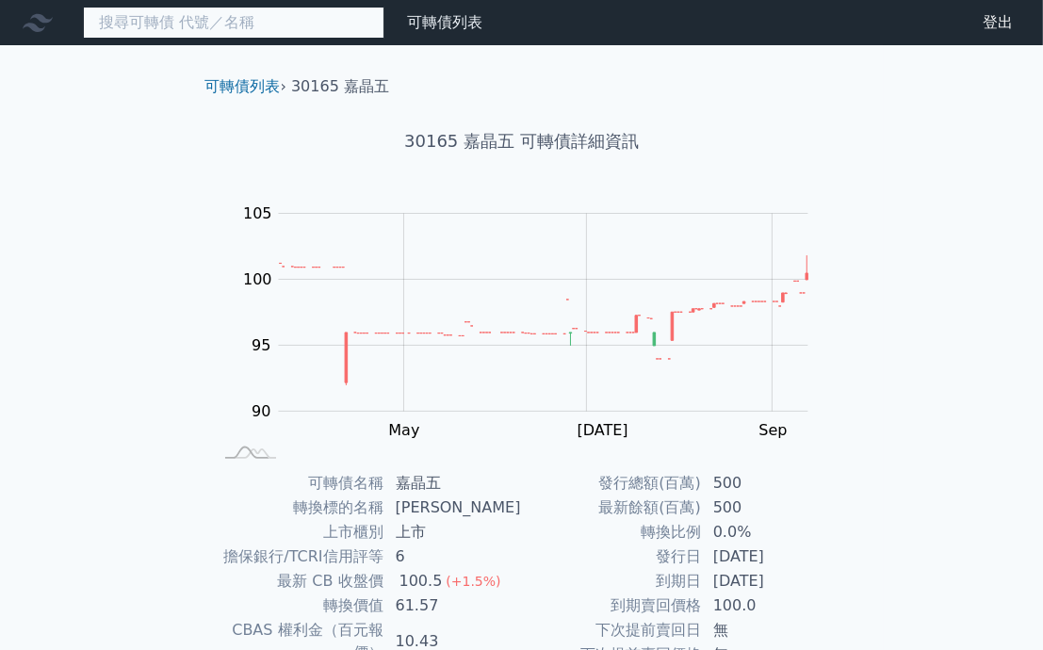
click at [222, 15] on input at bounding box center [234, 23] width 302 height 32
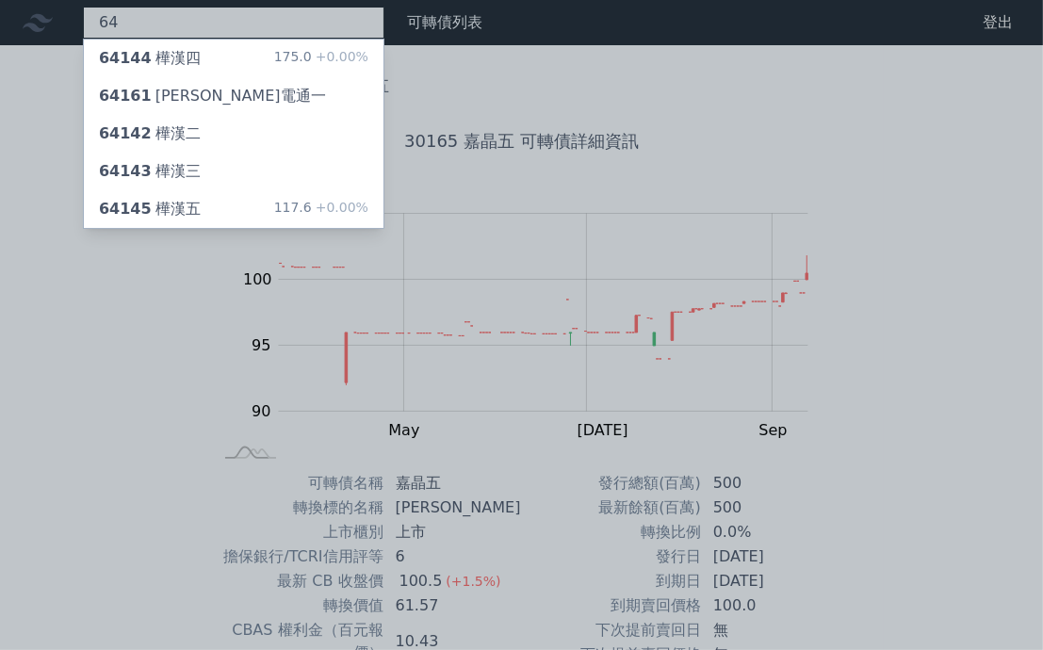
type input "6"
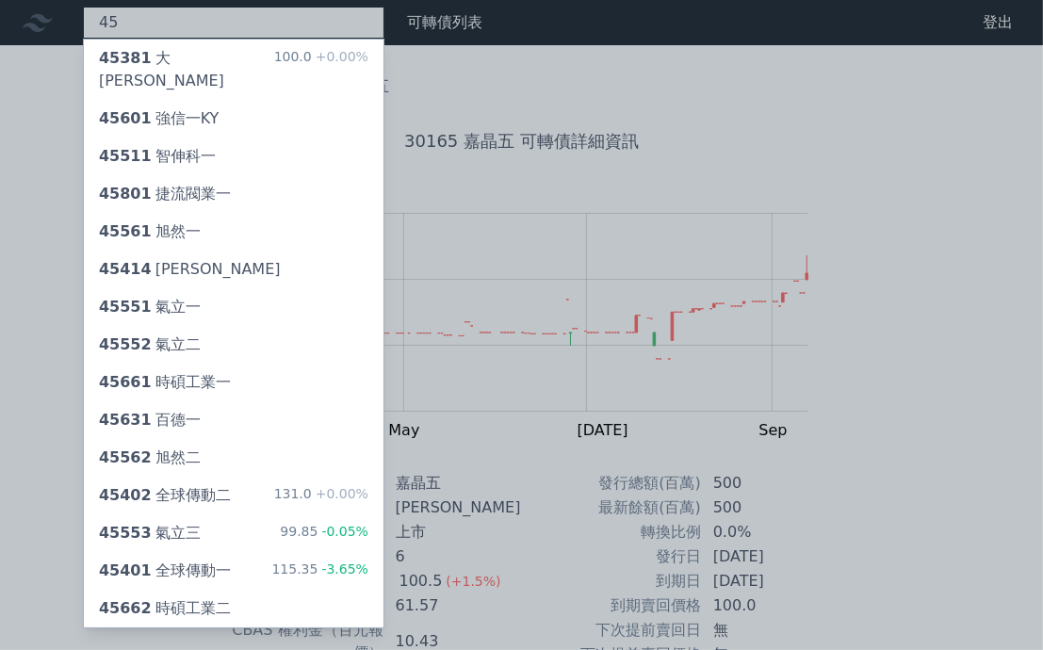
type input "4"
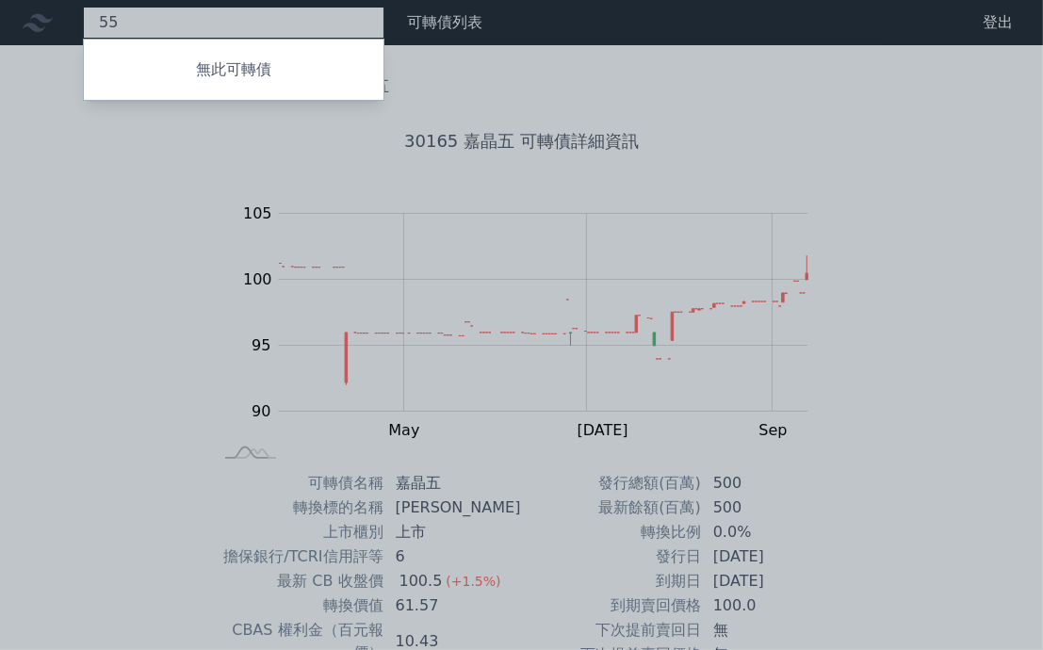
type input "5"
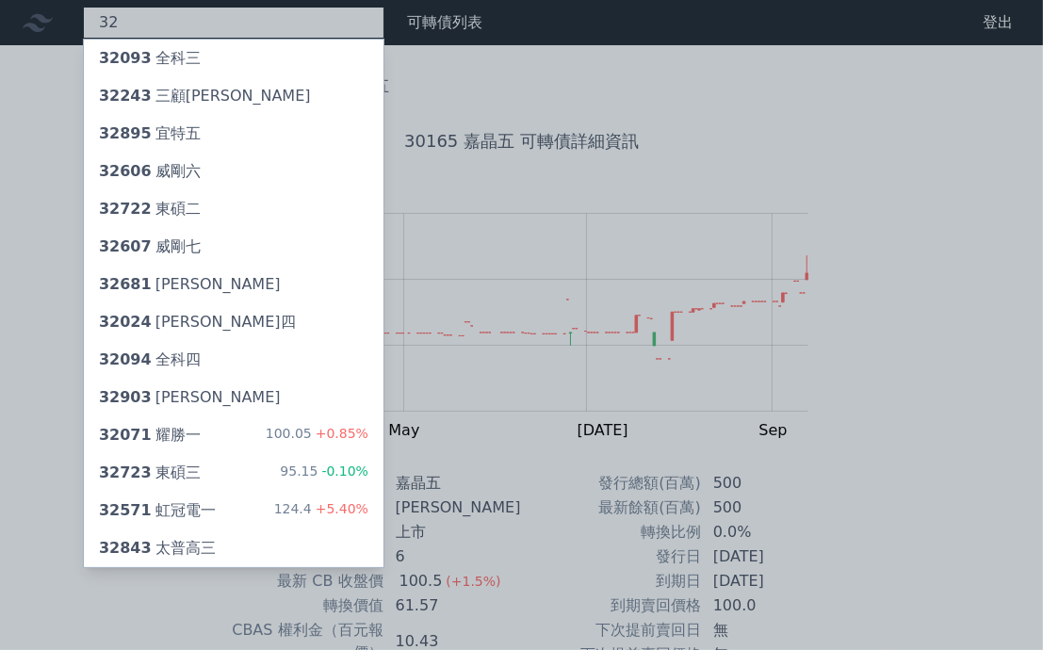
type input "3"
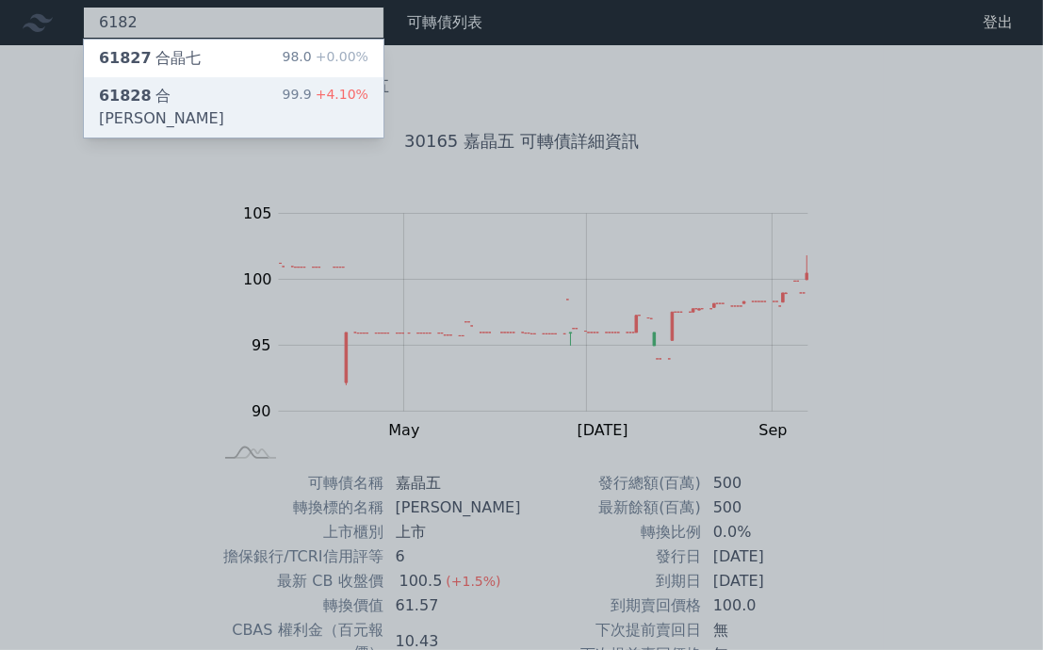
type input "6182"
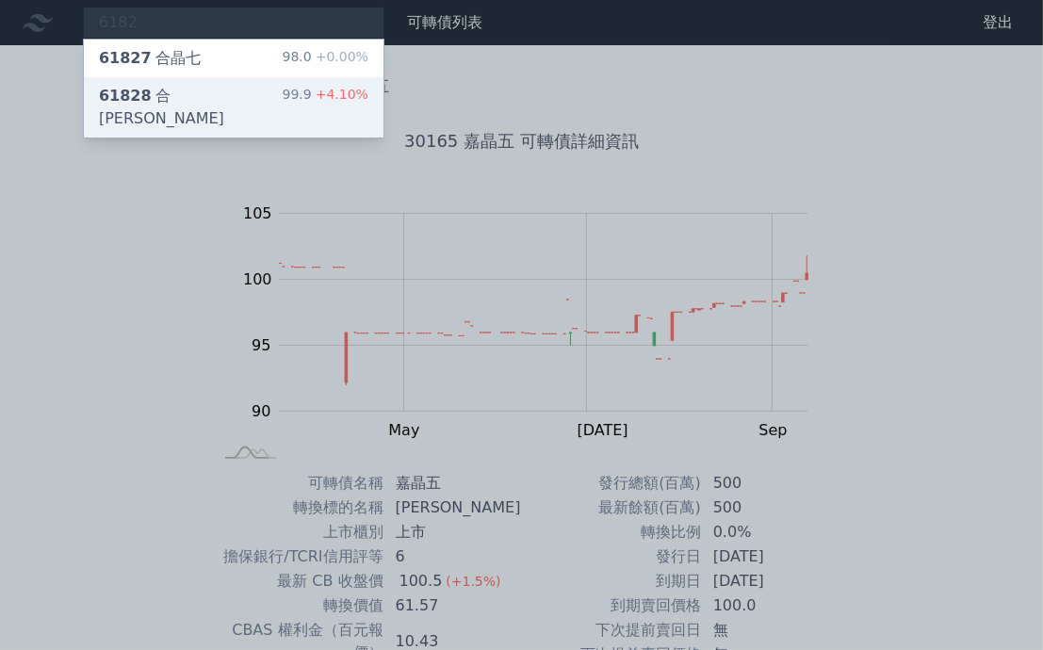
click at [155, 91] on div "61828 合[PERSON_NAME]" at bounding box center [191, 107] width 184 height 45
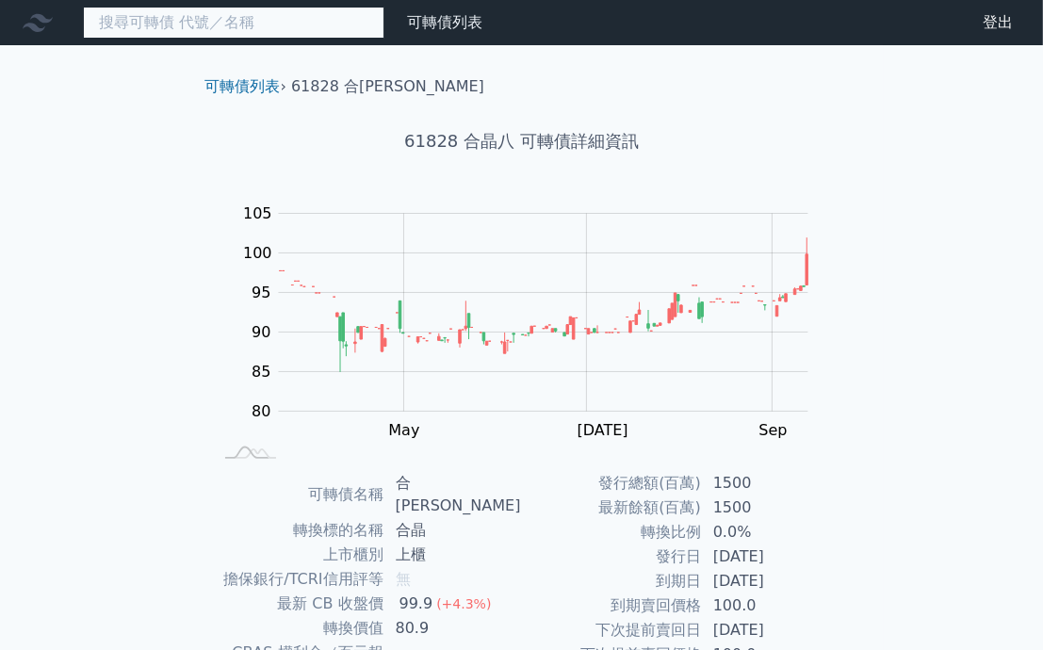
click at [321, 28] on input at bounding box center [234, 23] width 302 height 32
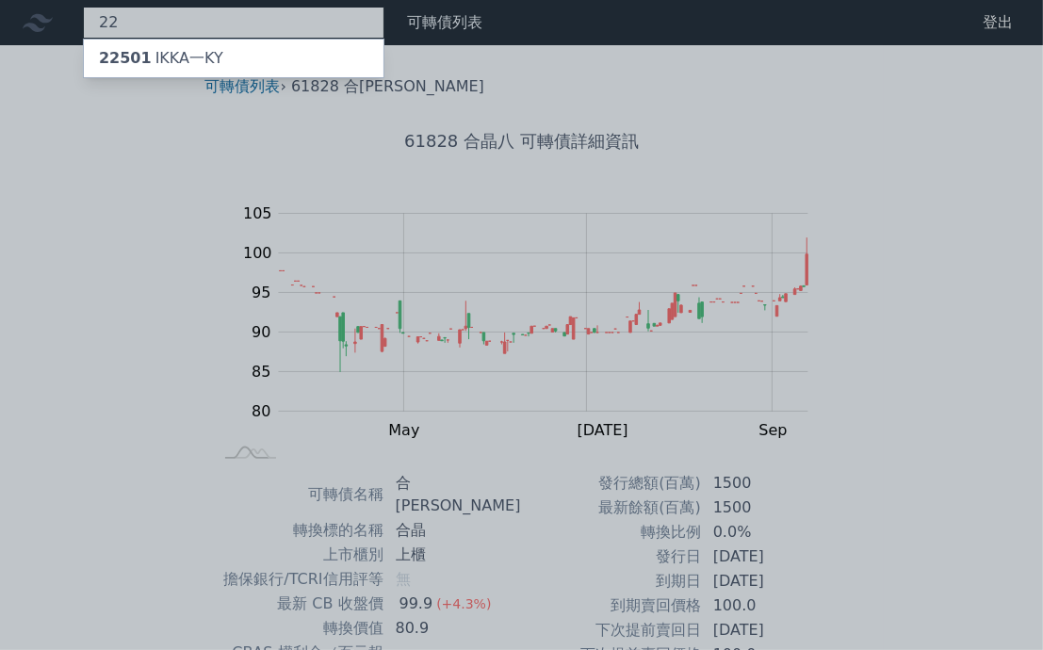
type input "2"
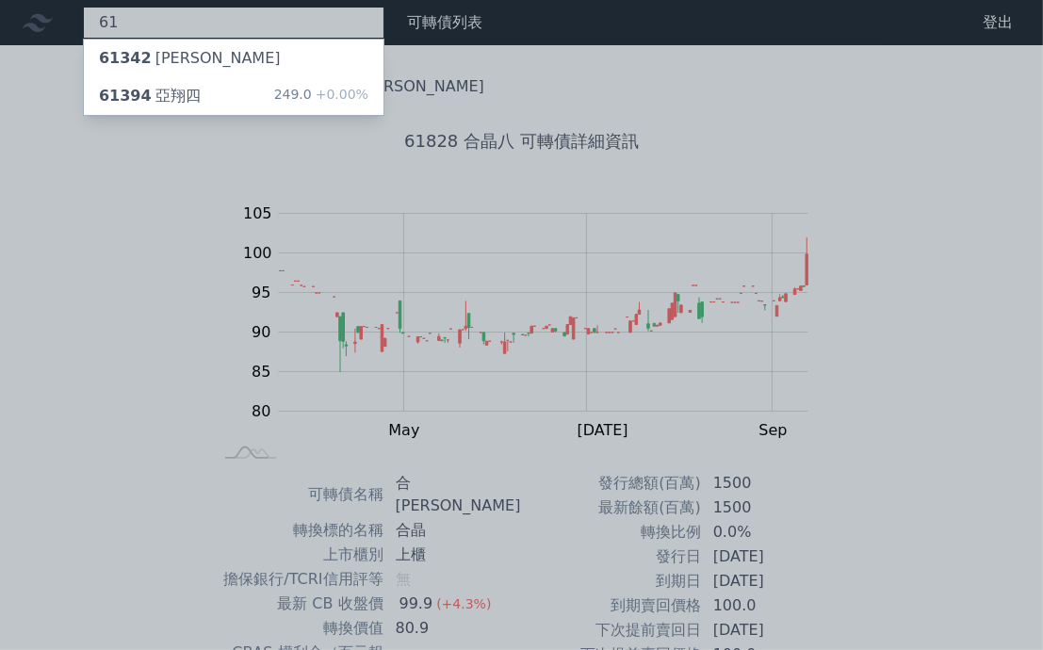
type input "6"
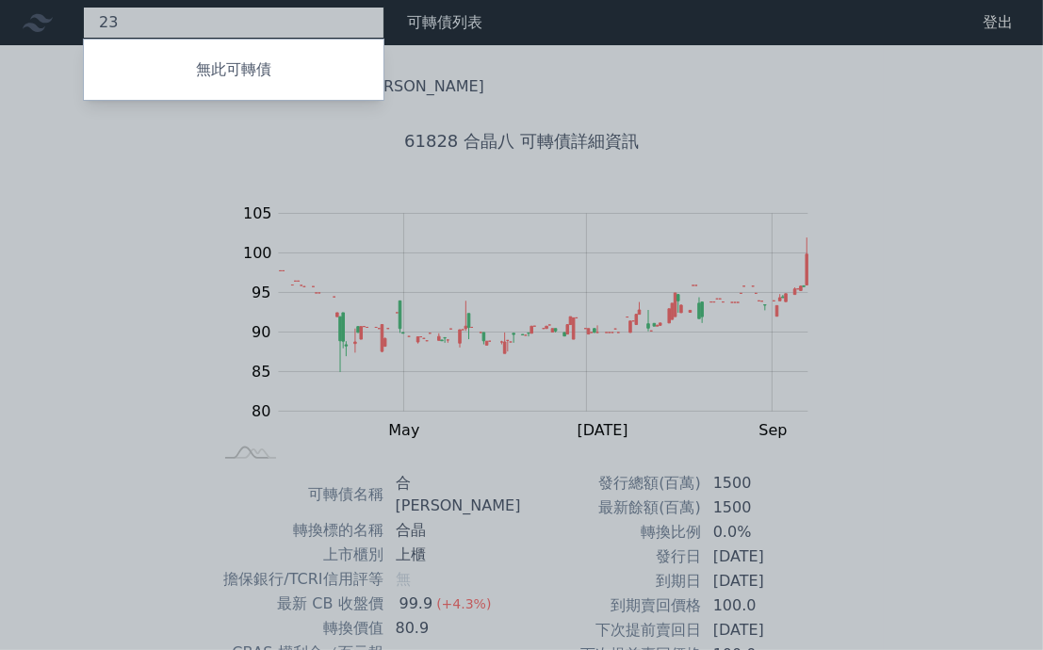
type input "2"
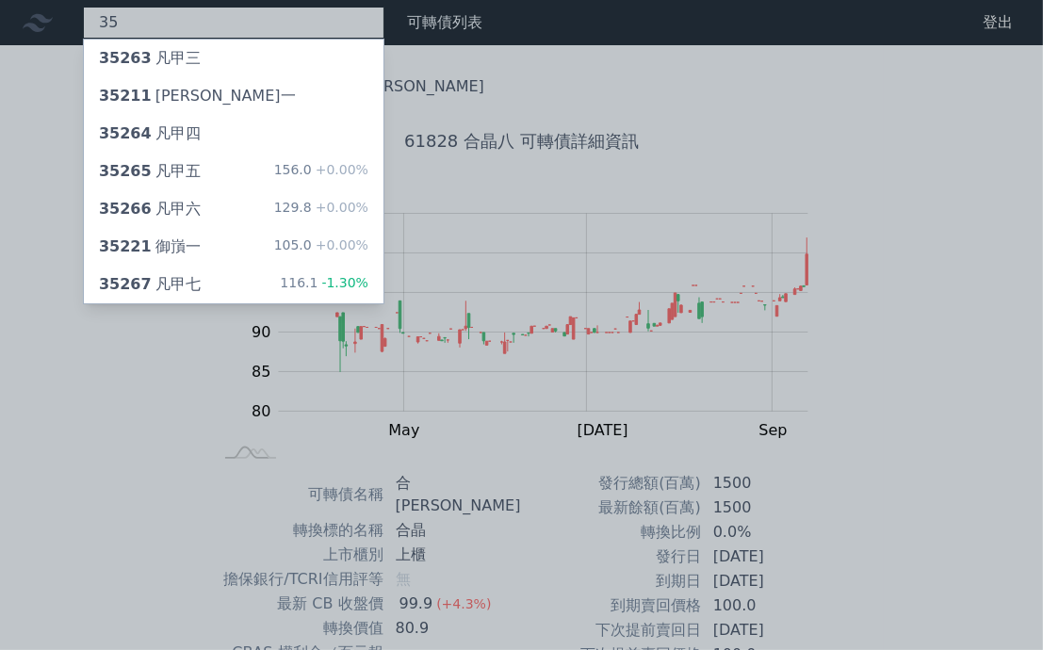
type input "3"
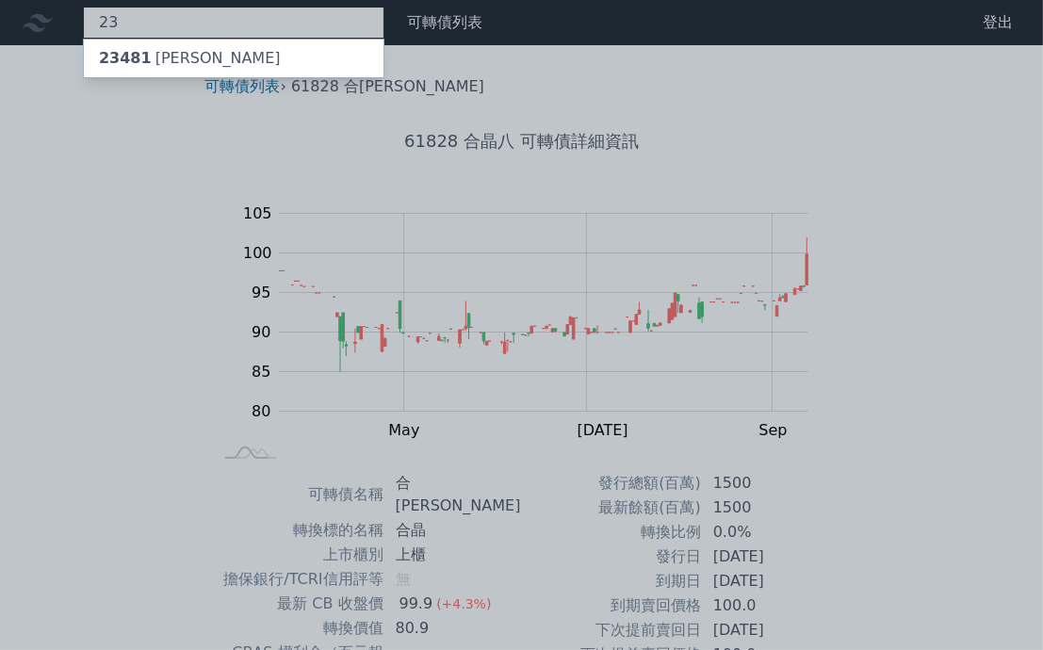
type input "2"
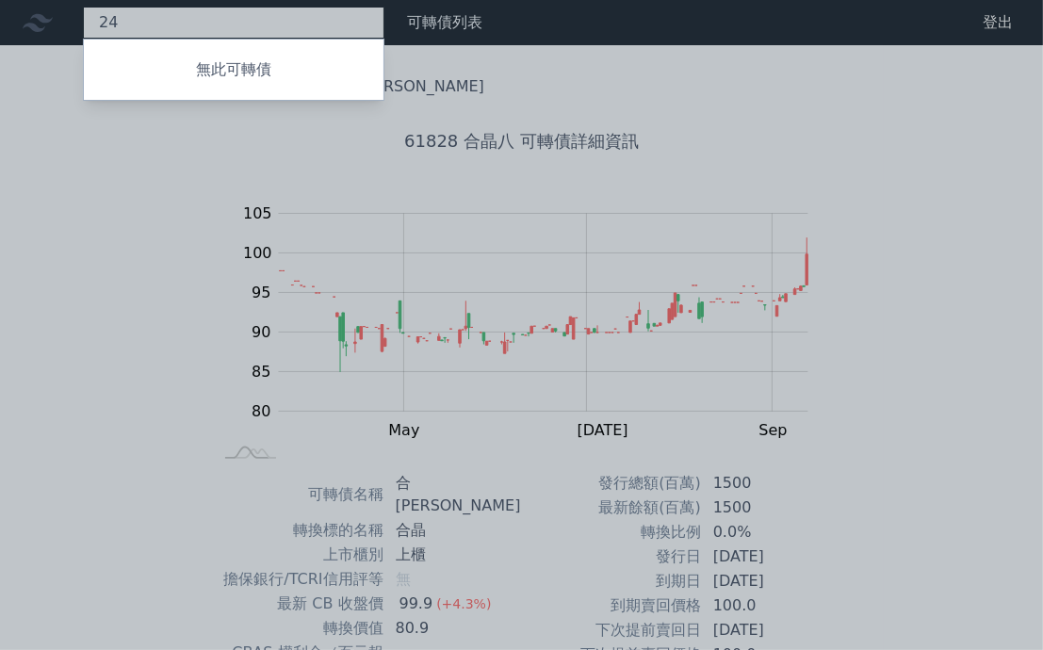
type input "2"
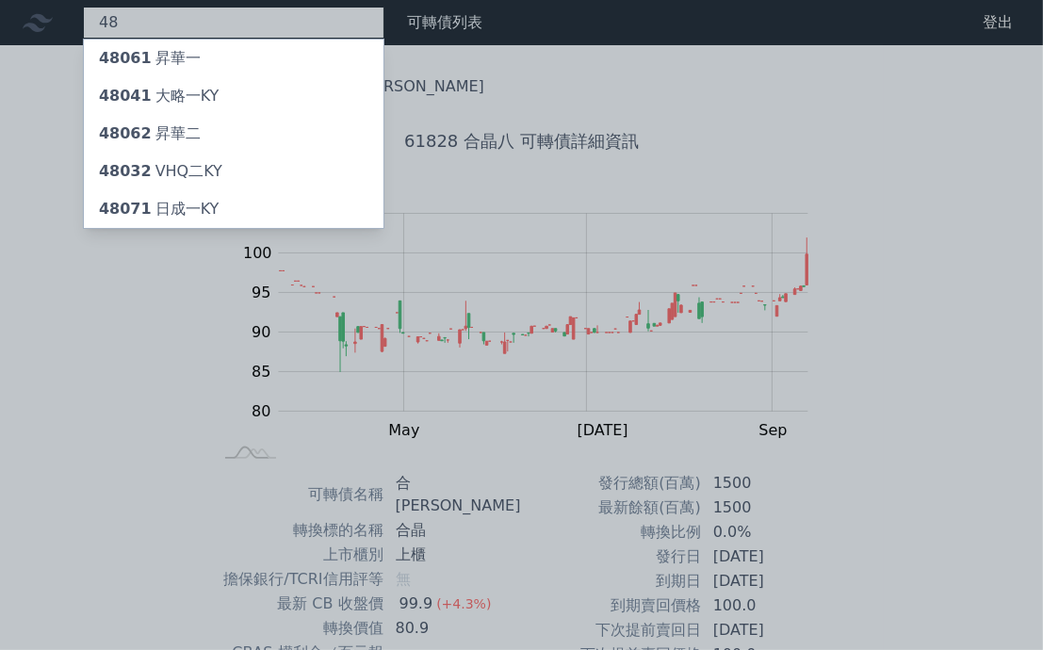
type input "4"
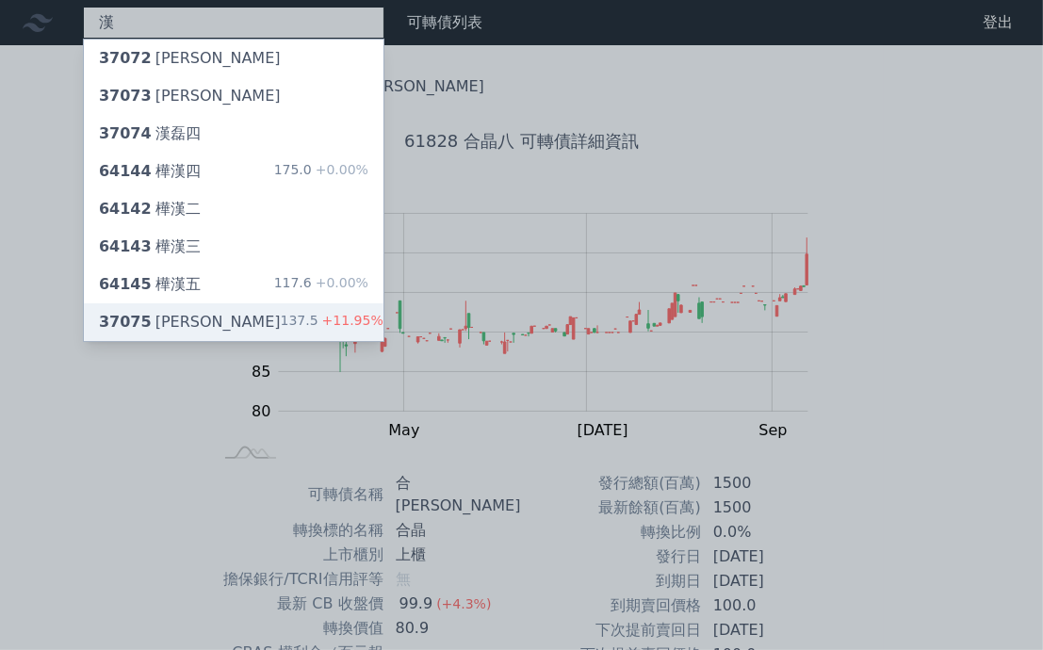
type input "漢"
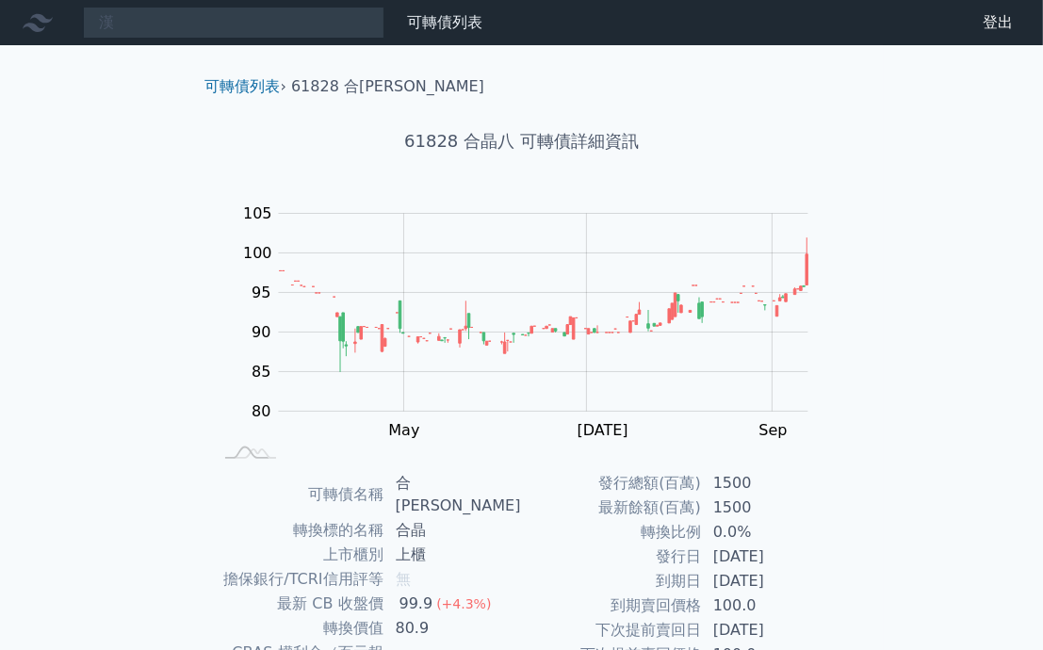
click at [188, 321] on div "可轉債列表 › 61828 合晶八 61828 合晶八 可轉債詳細資訊 Zoom Out 100 70 75 80 85 90 95 100 105 110 …" at bounding box center [522, 481] width 724 height 873
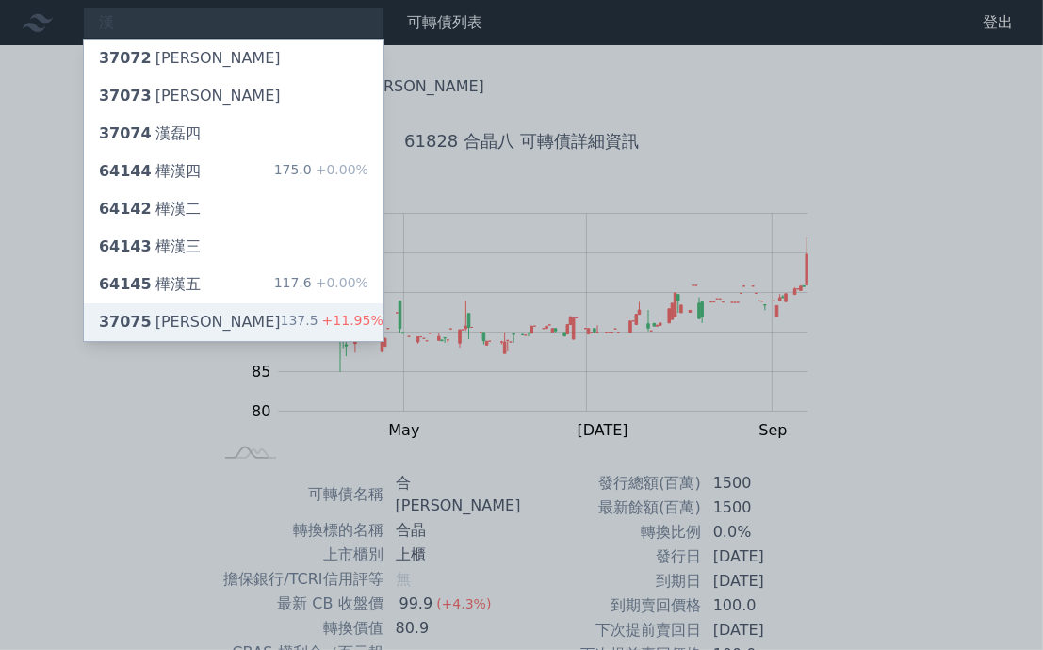
click at [174, 320] on div "37075 [PERSON_NAME]" at bounding box center [190, 322] width 182 height 23
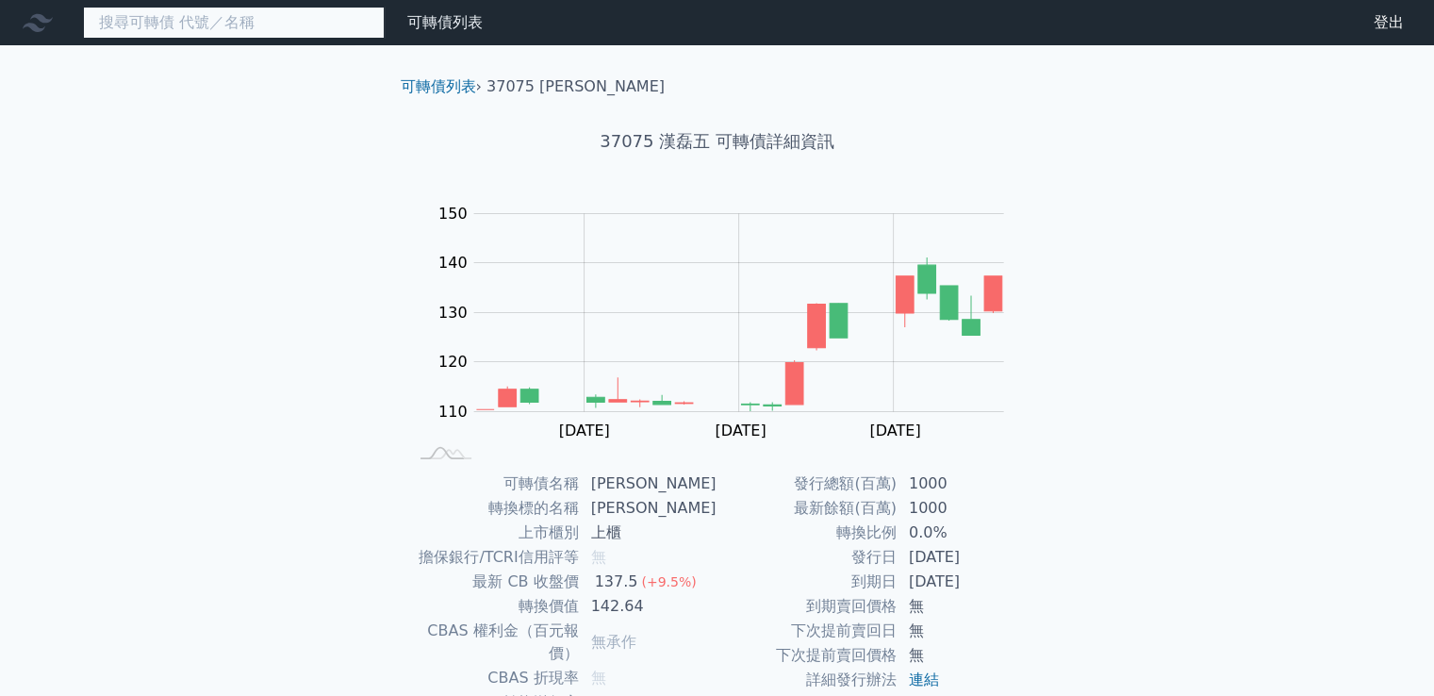
click at [309, 29] on input at bounding box center [234, 23] width 302 height 32
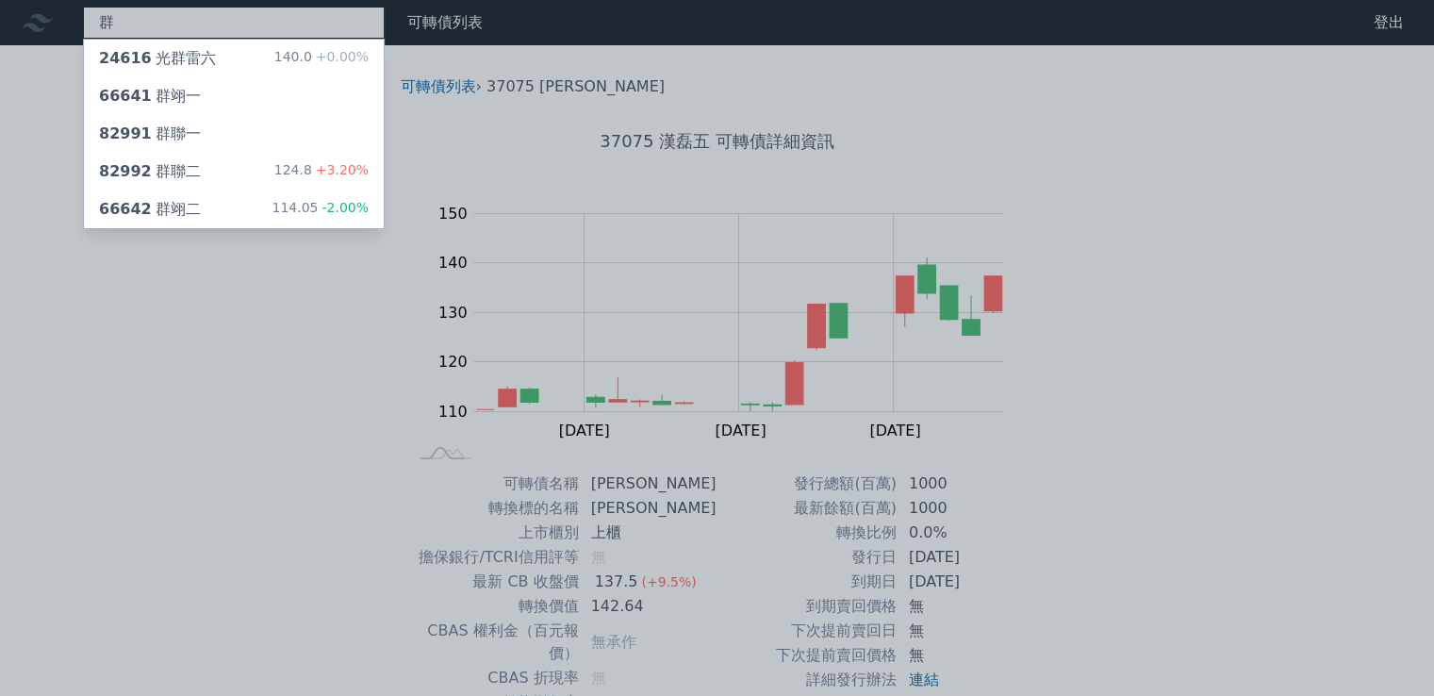
type input "群"
click at [149, 179] on div "群 24616 光群雷六 140.0 +0.00% 66641 群翊一 82991 群聯一 82992 群聯二 124.8 +3.20% 66642 群翊二 …" at bounding box center [717, 447] width 1434 height 895
click at [149, 179] on div "82992 群聯二" at bounding box center [150, 171] width 102 height 23
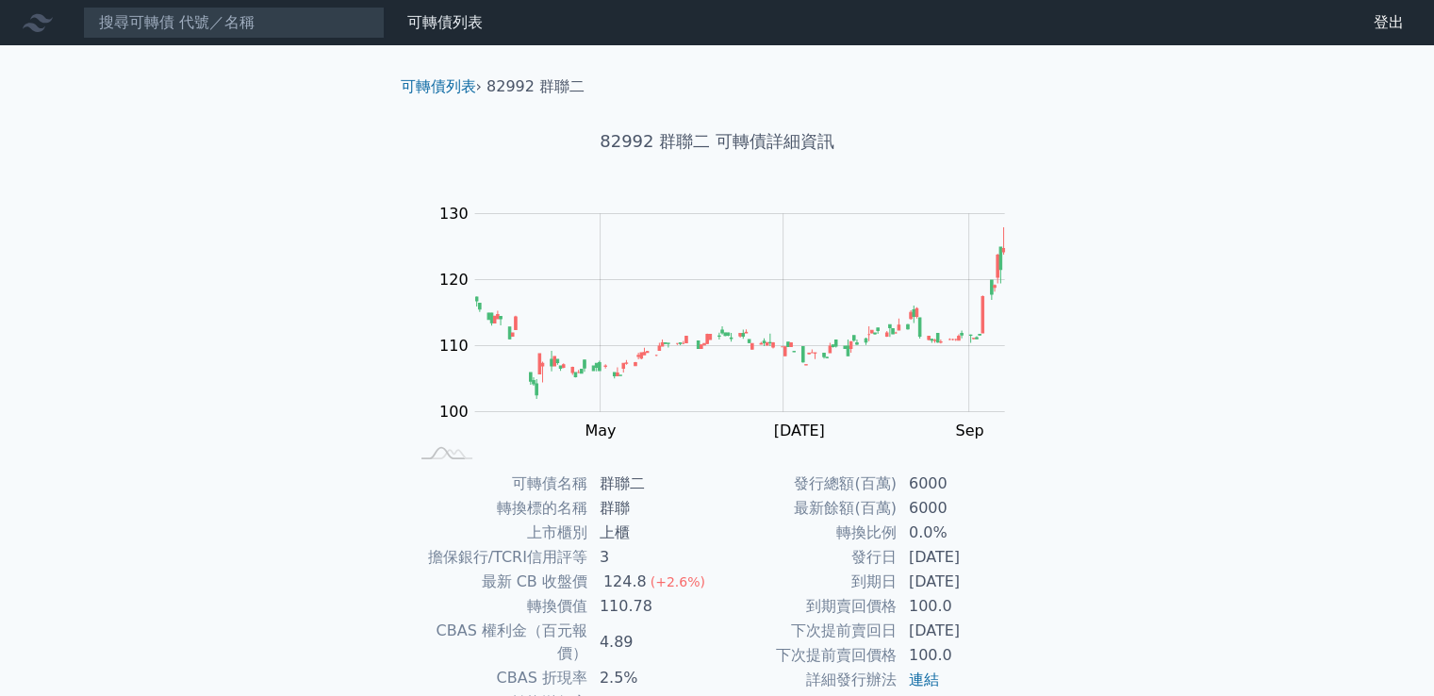
scroll to position [94, 0]
